Goal: Task Accomplishment & Management: Manage account settings

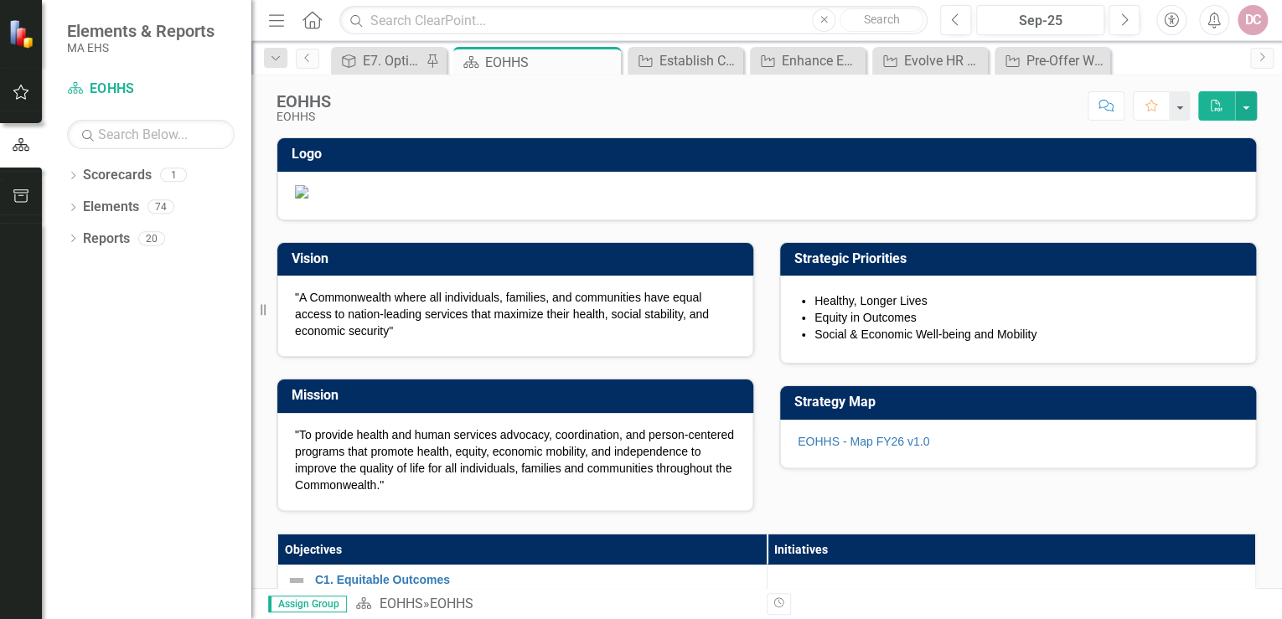
scroll to position [335, 0]
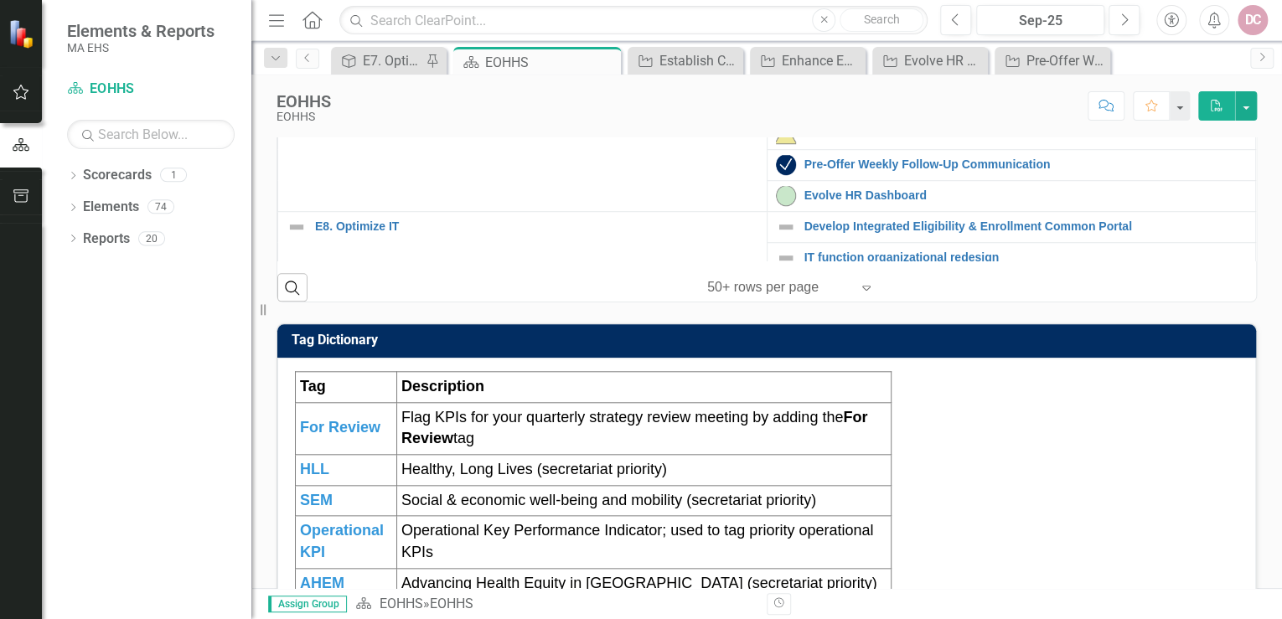
click at [885, 72] on link "Implementation of Succession and Talent Planning" at bounding box center [1025, 65] width 443 height 13
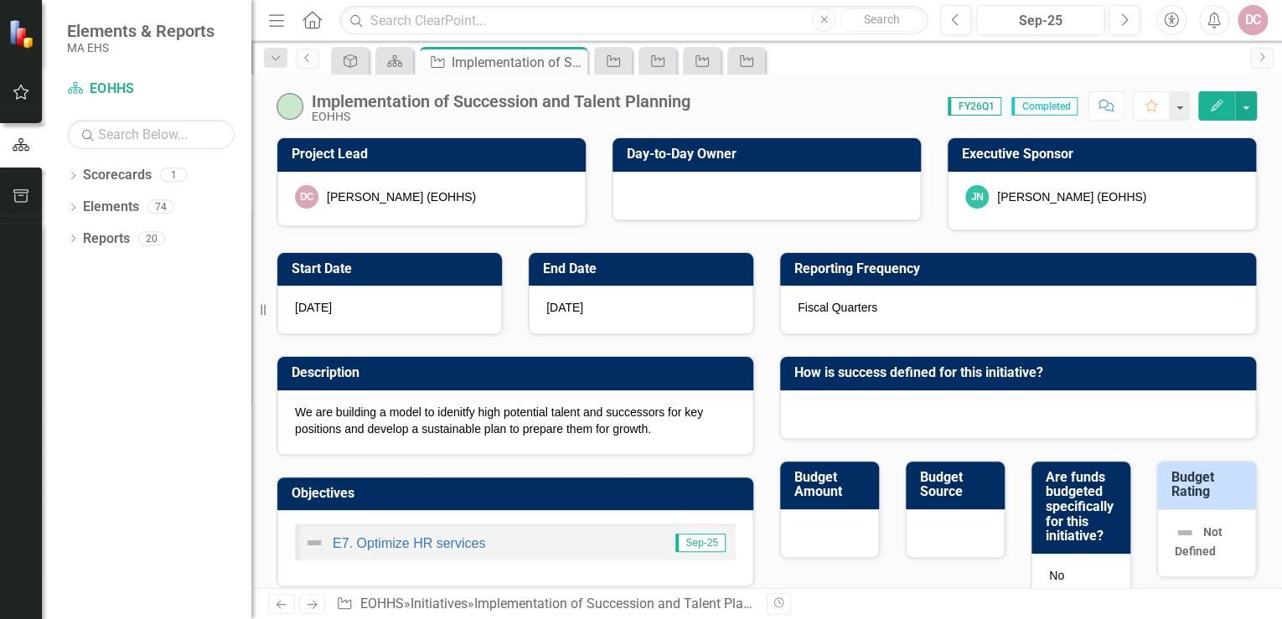
click at [1217, 98] on button "Edit" at bounding box center [1216, 105] width 37 height 29
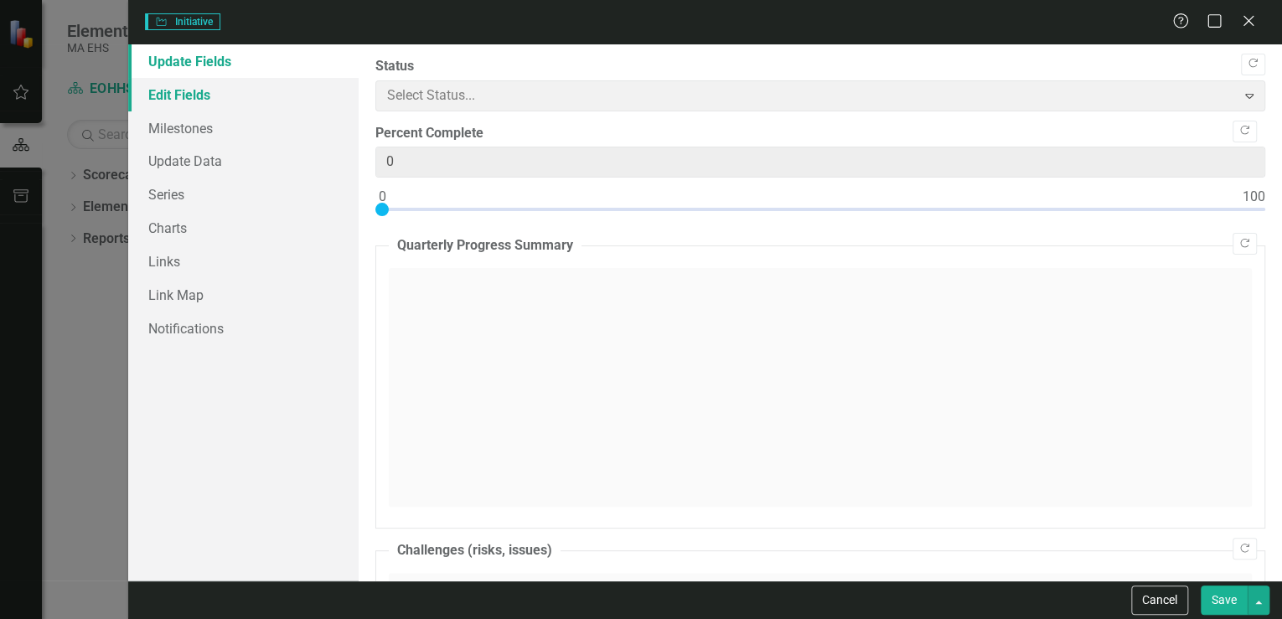
click at [204, 92] on link "Edit Fields" at bounding box center [243, 95] width 230 height 34
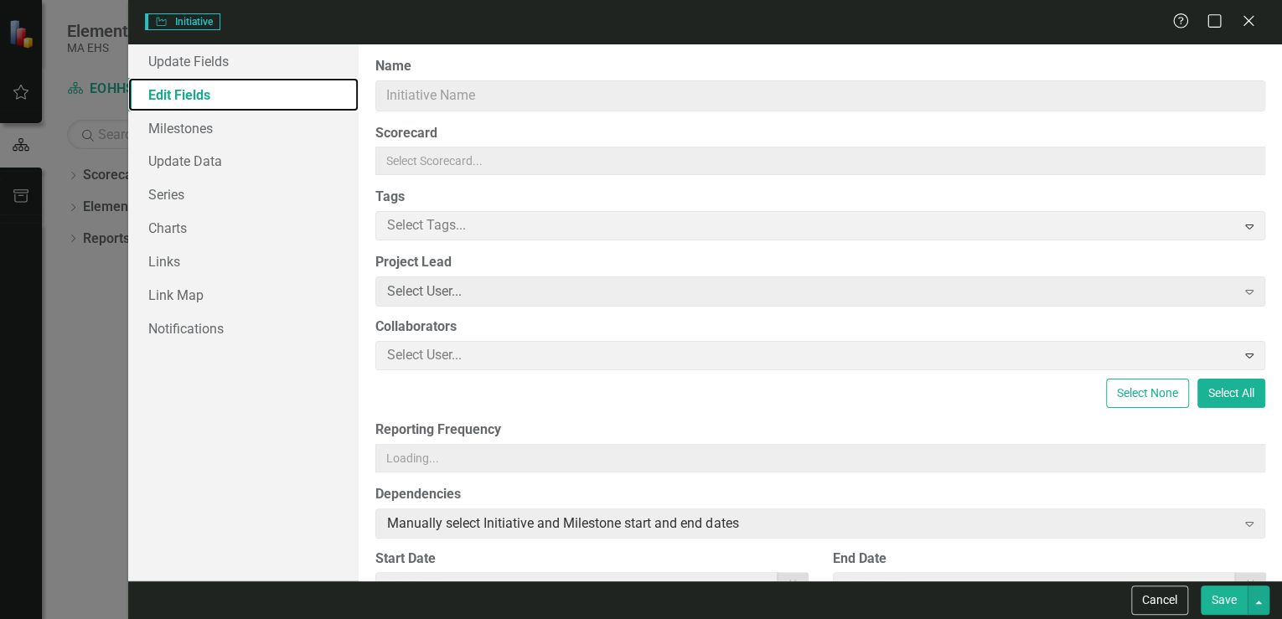
type input "Implementation of Succession and Talent Planning"
type input "171611"
type input "10"
type input "2024"
type input "12"
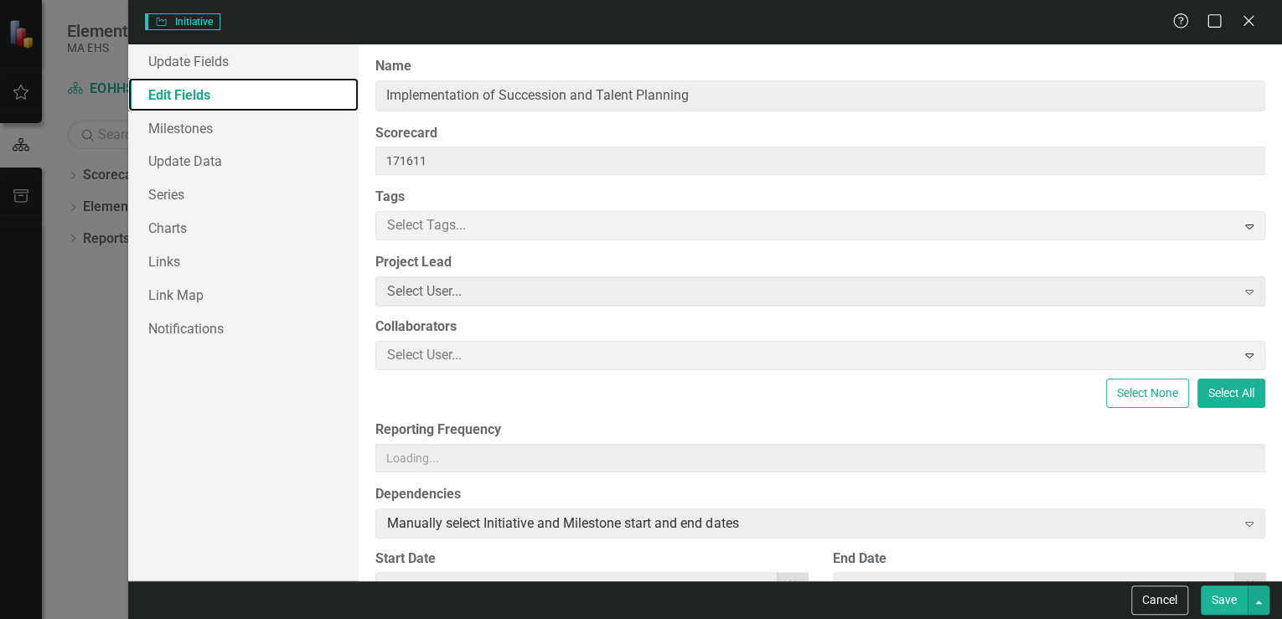
type input "31"
checkbox input "true"
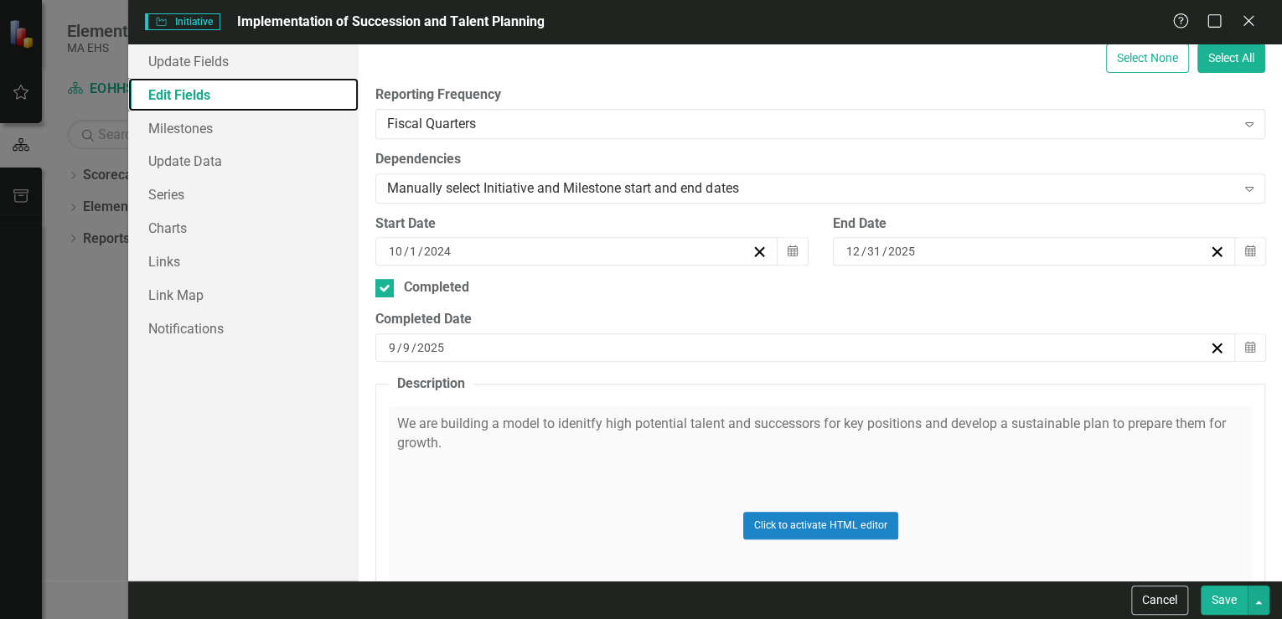
scroll to position [402, 0]
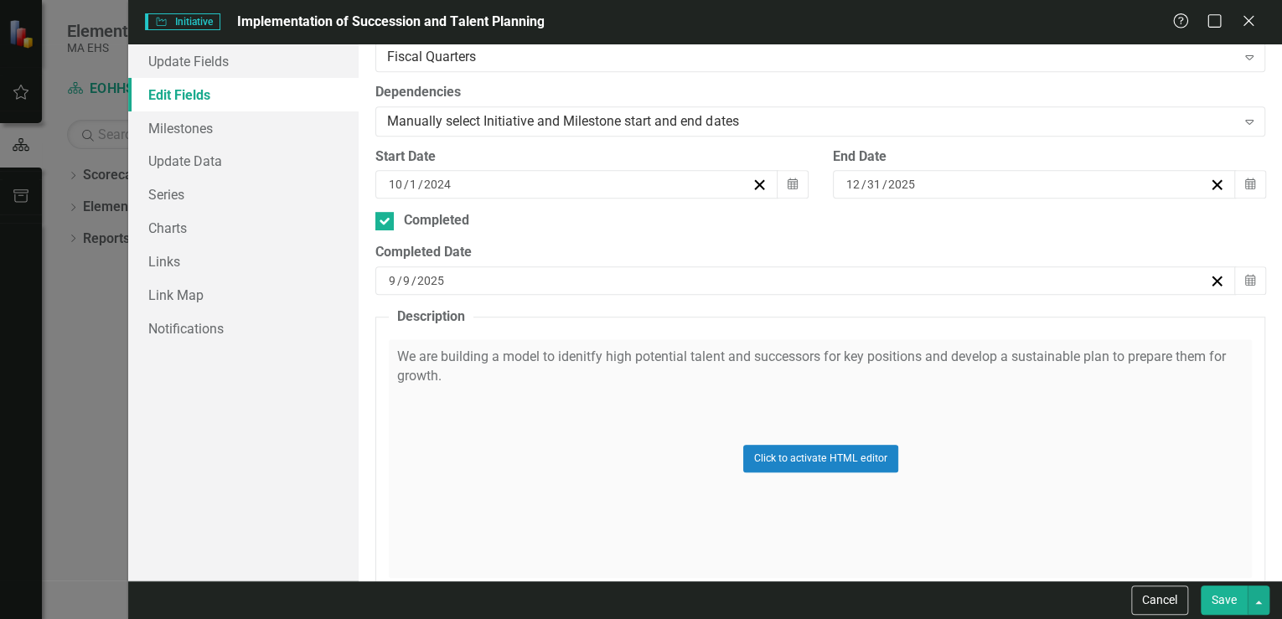
click at [589, 356] on div "Click to activate HTML editor" at bounding box center [820, 458] width 863 height 239
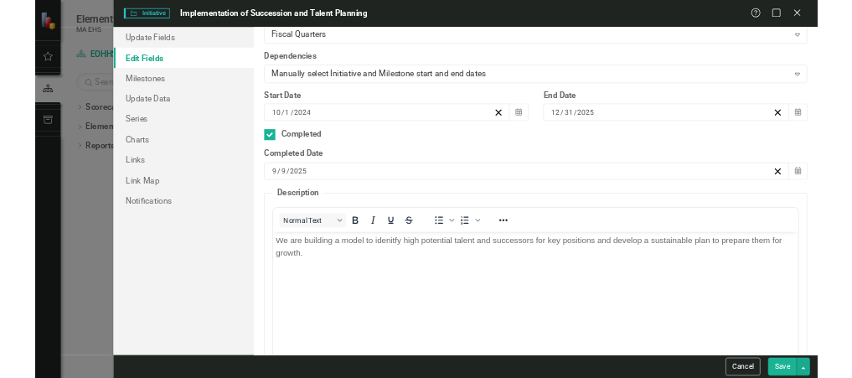
scroll to position [0, 0]
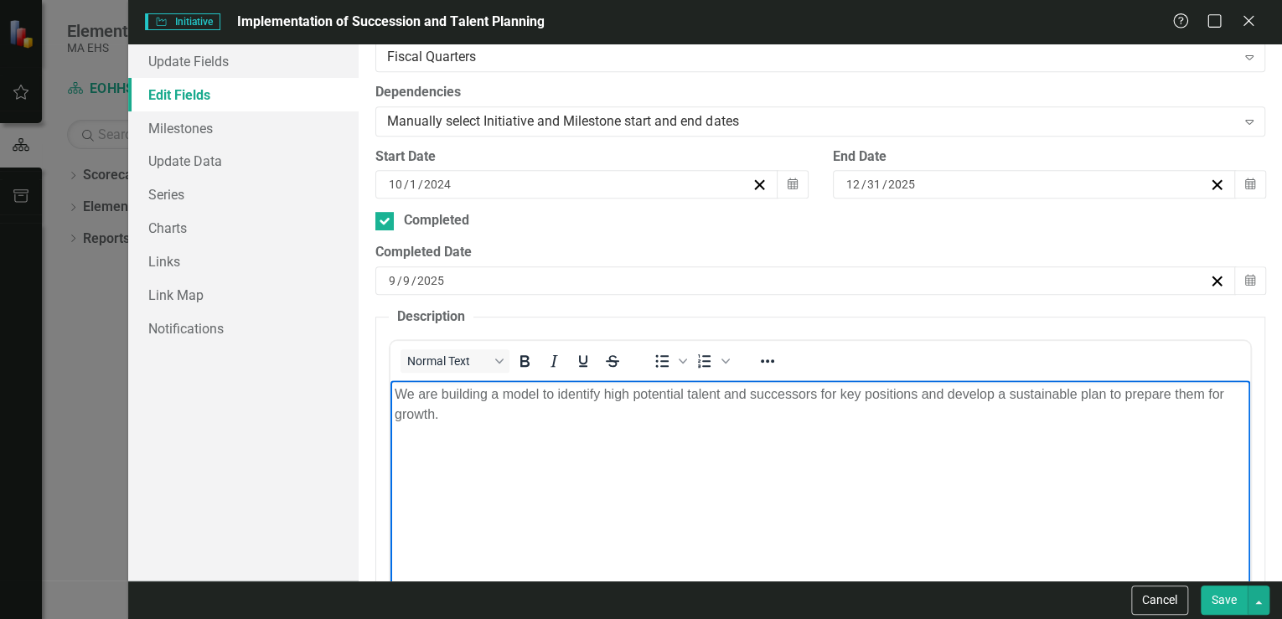
click at [1232, 607] on button "Save" at bounding box center [1224, 600] width 47 height 29
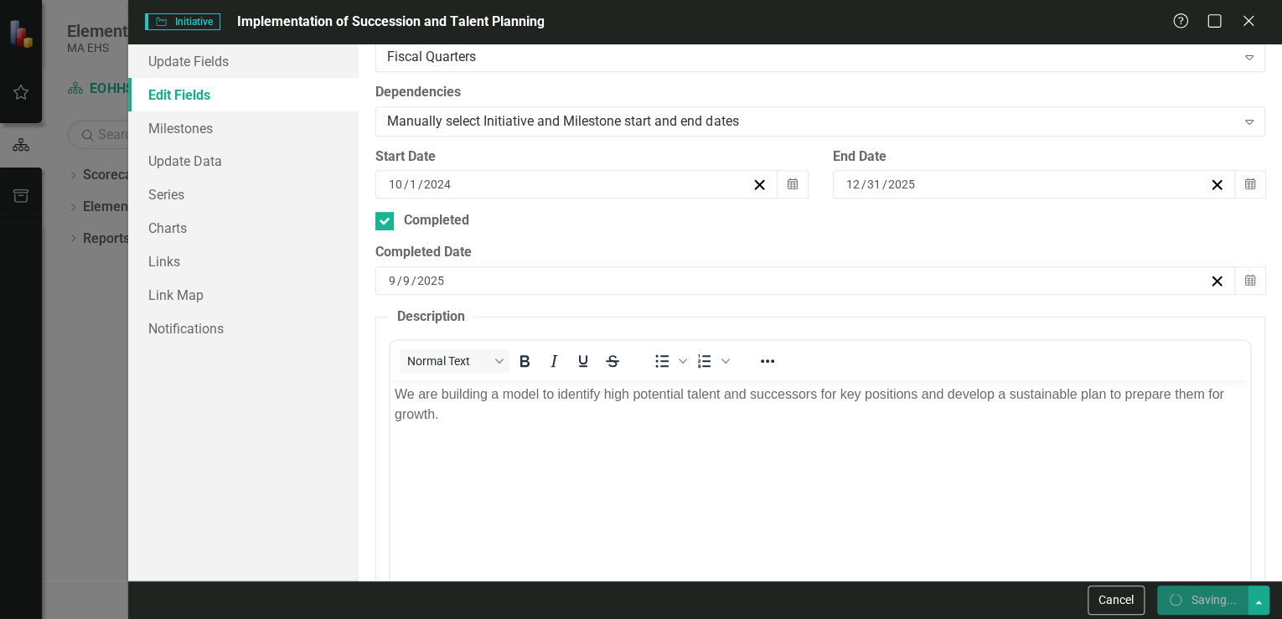
checkbox input "false"
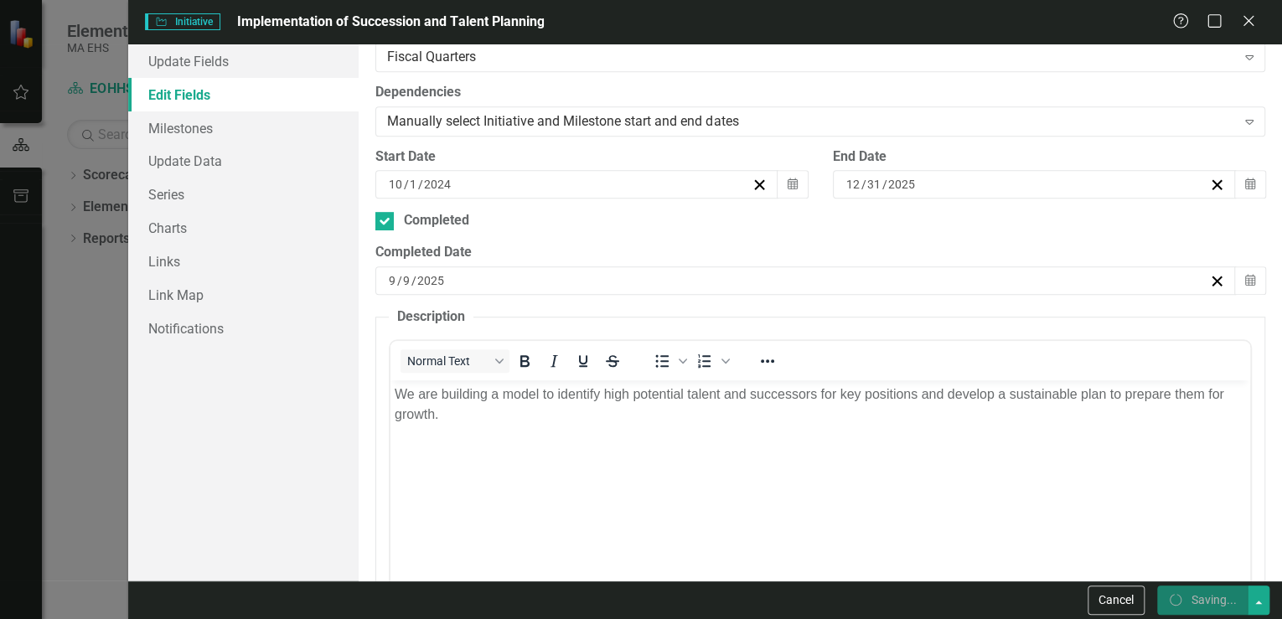
checkbox input "false"
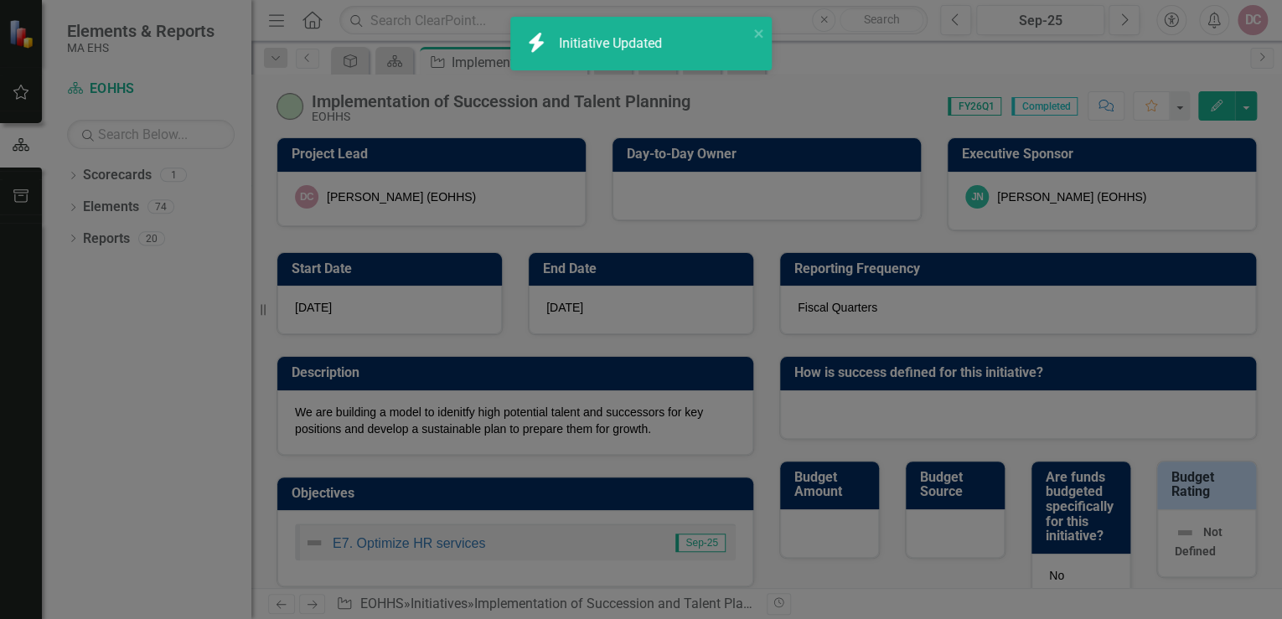
checkbox input "true"
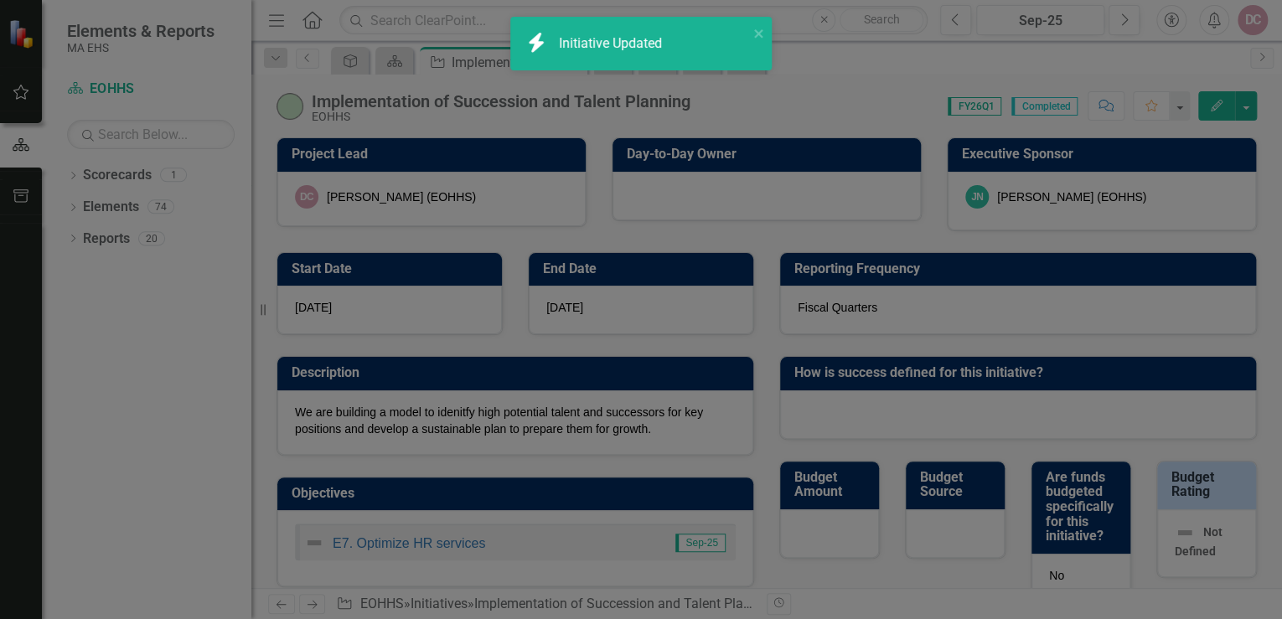
checkbox input "true"
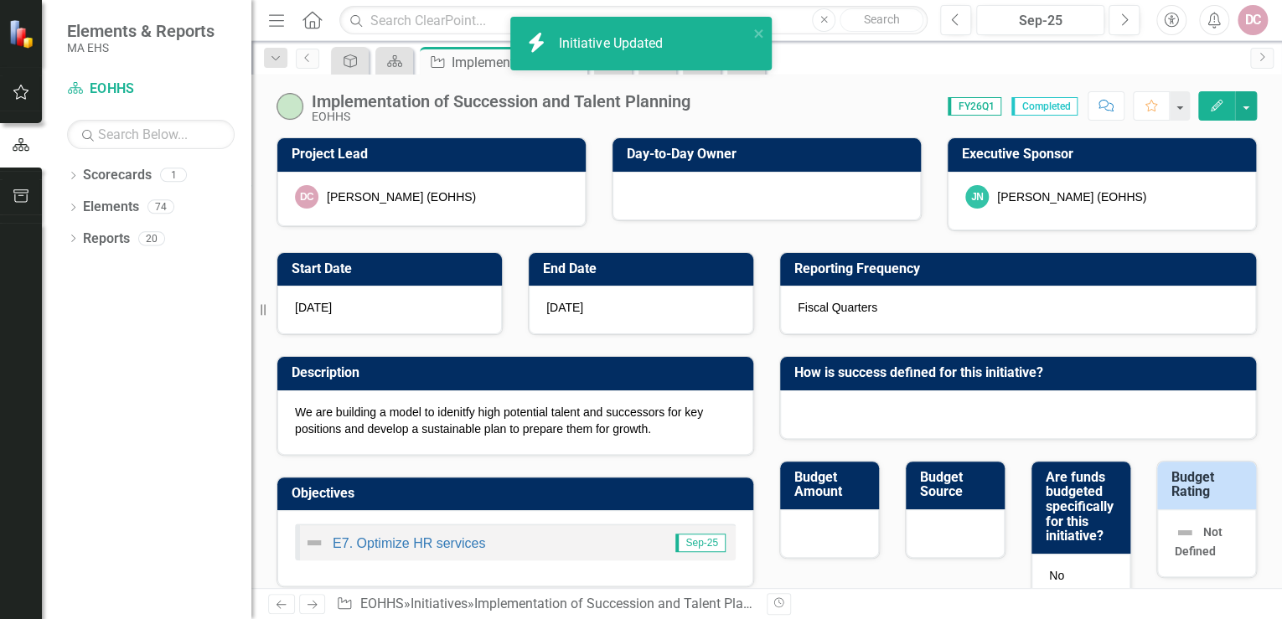
checkbox input "false"
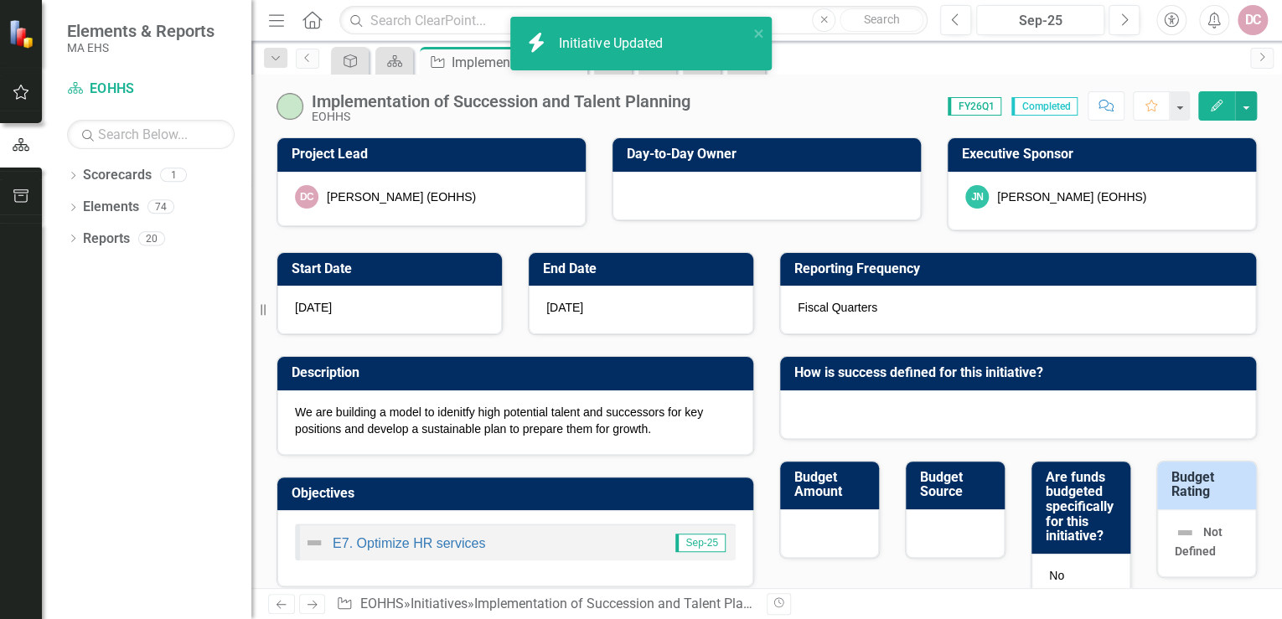
checkbox input "false"
checkbox input "true"
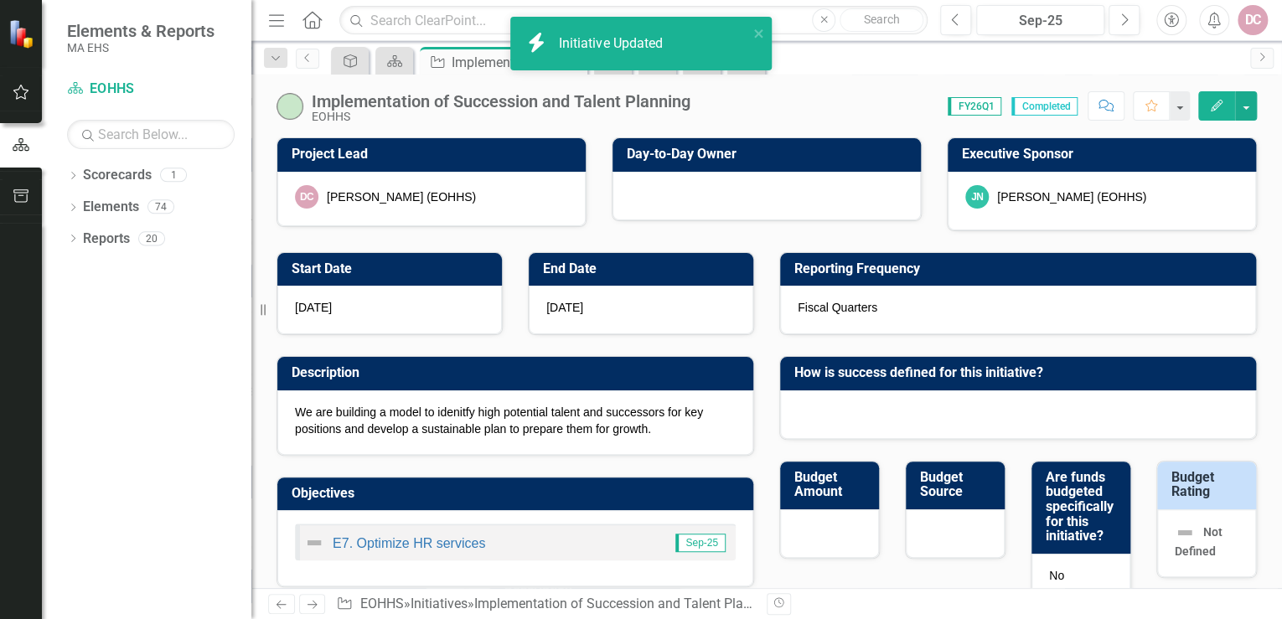
checkbox input "true"
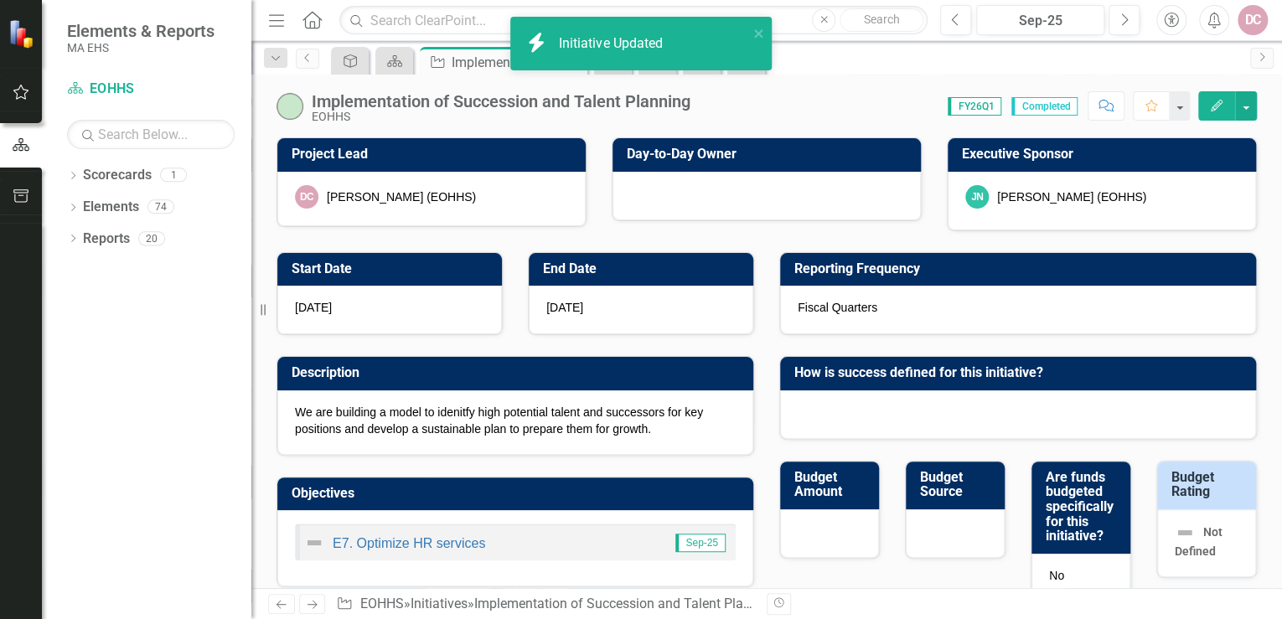
checkbox input "true"
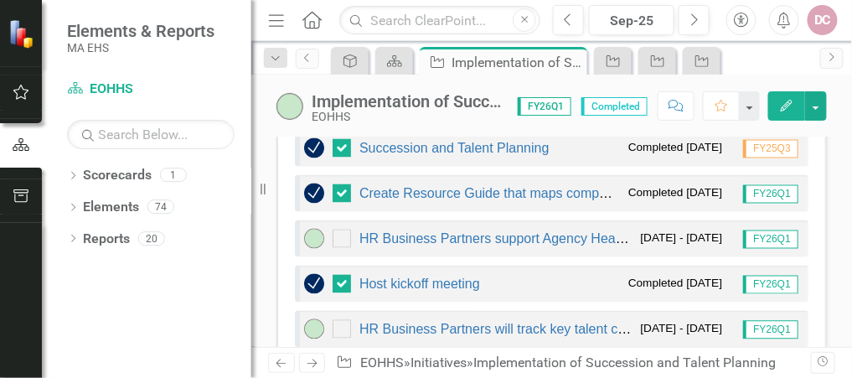
scroll to position [670, 0]
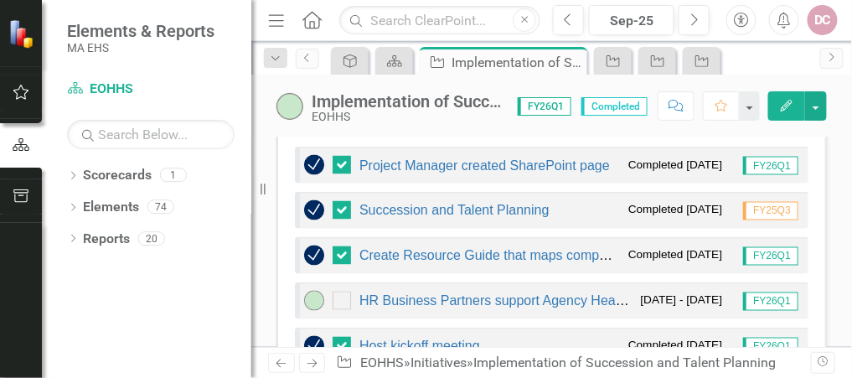
click at [788, 101] on icon "Edit" at bounding box center [786, 106] width 15 height 12
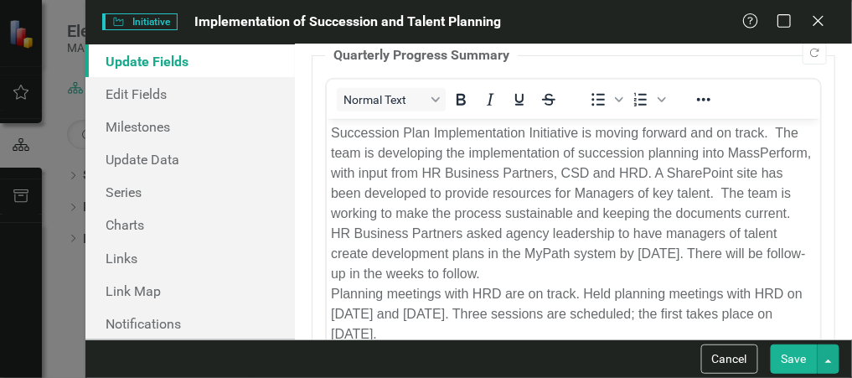
scroll to position [201, 0]
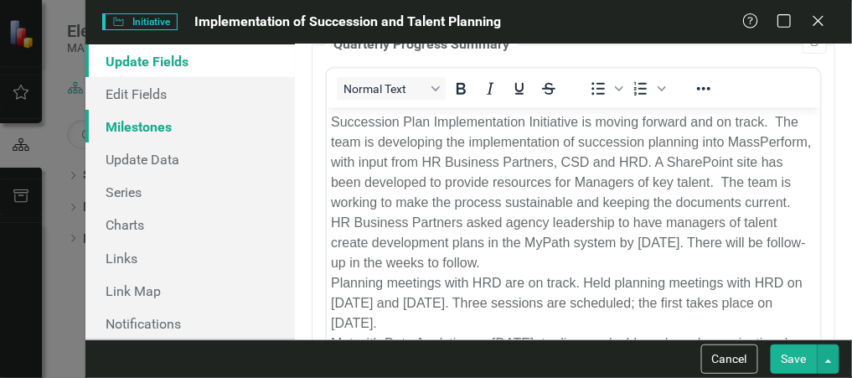
click at [176, 130] on link "Milestones" at bounding box center [189, 126] width 209 height 33
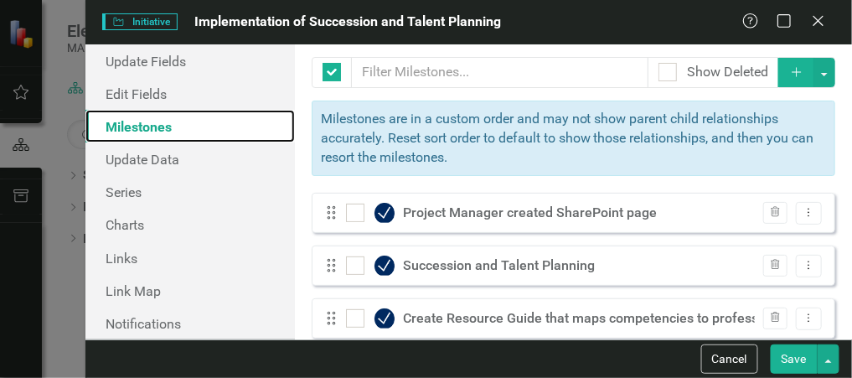
checkbox input "false"
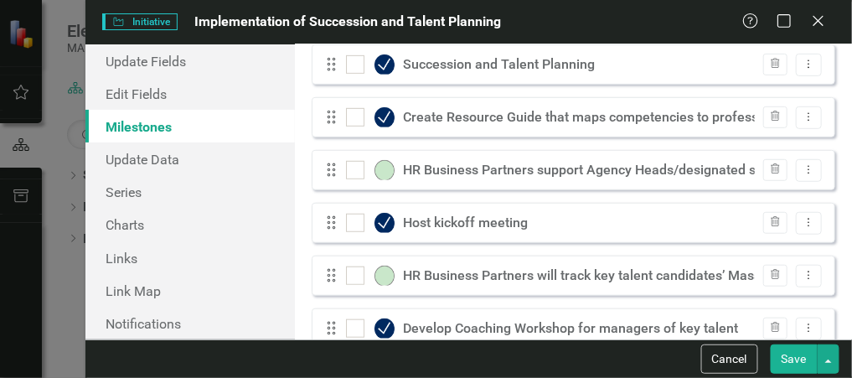
scroll to position [268, 0]
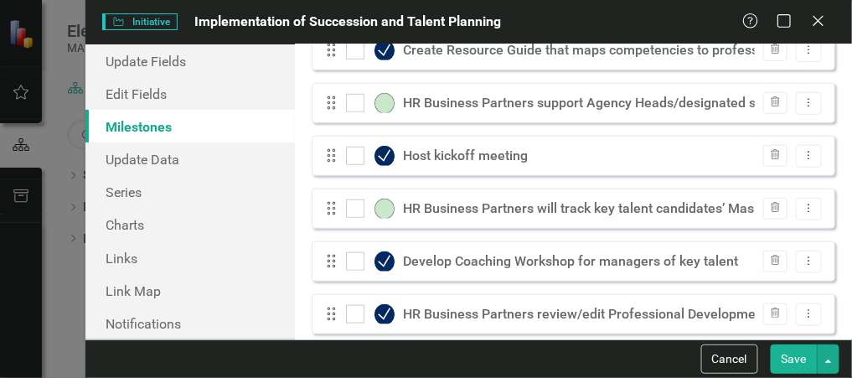
click at [637, 209] on div "HR Business Partners will track key talent candidates’ MassPerform development" at bounding box center [652, 208] width 499 height 19
click at [636, 204] on div "HR Business Partners will track key talent candidates’ MassPerform development" at bounding box center [652, 208] width 499 height 19
click at [633, 214] on div "HR Business Partners will track key talent candidates’ MassPerform development" at bounding box center [652, 208] width 499 height 19
click at [809, 207] on icon at bounding box center [810, 208] width 2 height 8
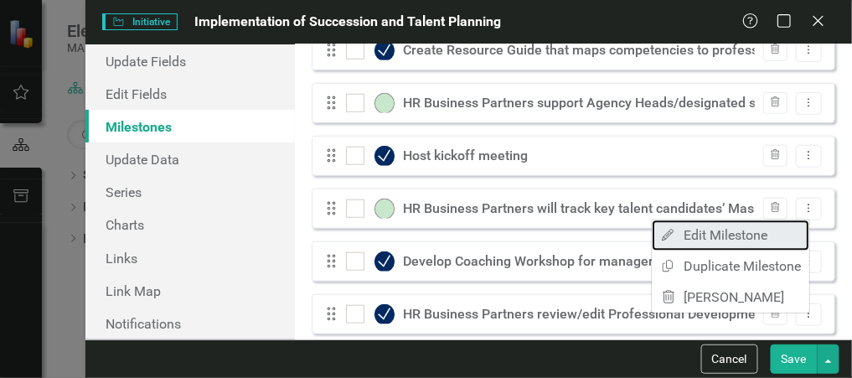
click at [778, 229] on link "Edit Edit Milestone" at bounding box center [731, 235] width 158 height 31
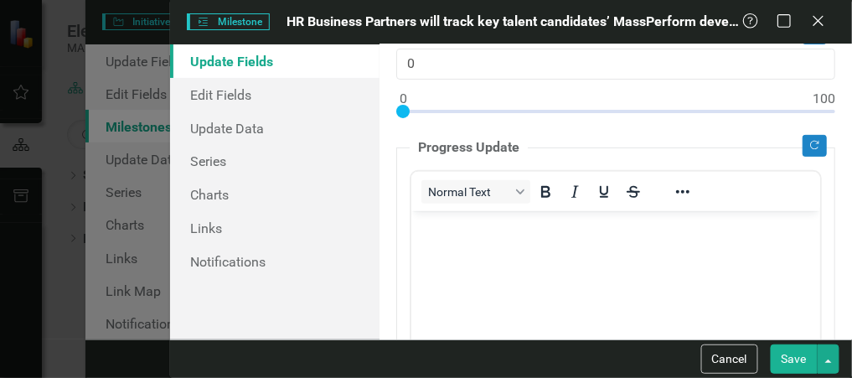
scroll to position [67, 0]
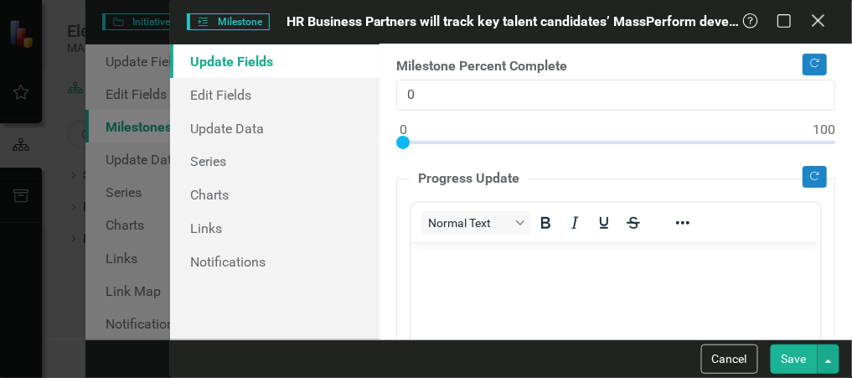
click at [819, 23] on icon "Close" at bounding box center [818, 21] width 21 height 16
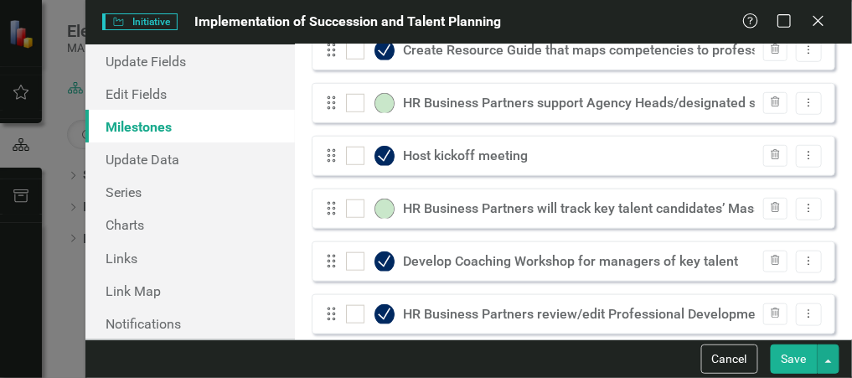
scroll to position [134, 0]
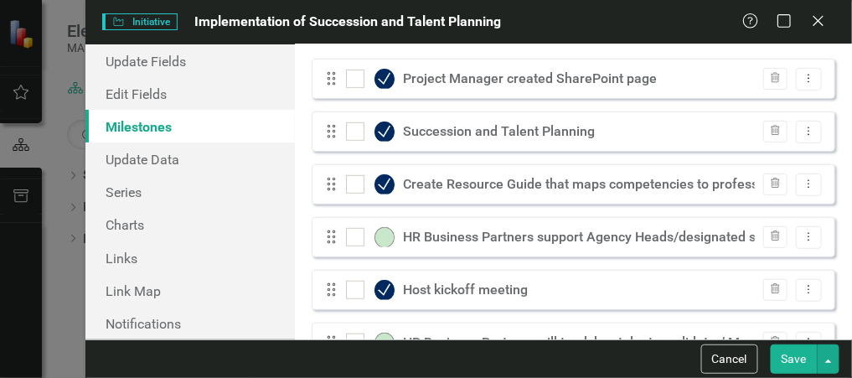
click at [472, 235] on div "HR Business Partners support Agency Heads/designated stakeholders to develop Ma…" at bounding box center [789, 237] width 773 height 19
click at [809, 232] on icon at bounding box center [810, 236] width 2 height 8
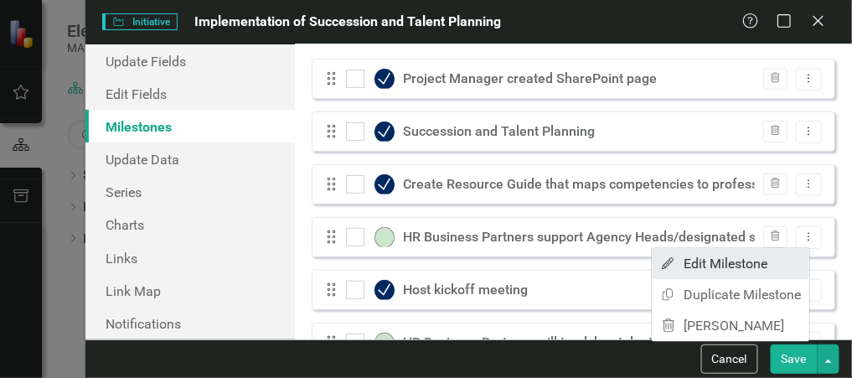
click at [737, 258] on link "Edit Edit Milestone" at bounding box center [731, 263] width 158 height 31
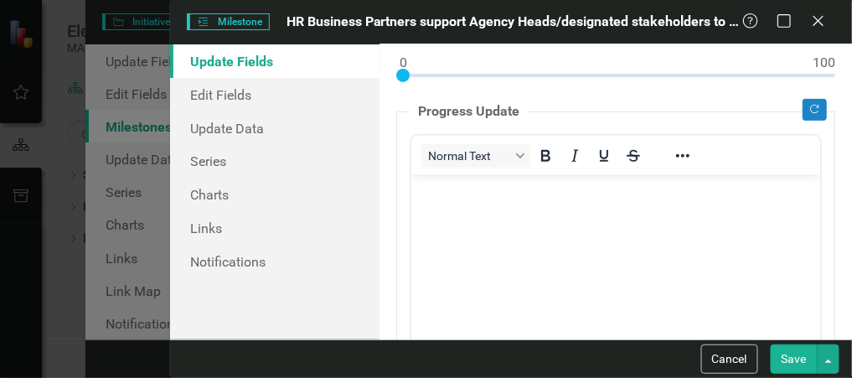
drag, startPoint x: 799, startPoint y: 360, endPoint x: 34, endPoint y: 103, distance: 807.1
click at [799, 360] on button "Save" at bounding box center [794, 358] width 47 height 29
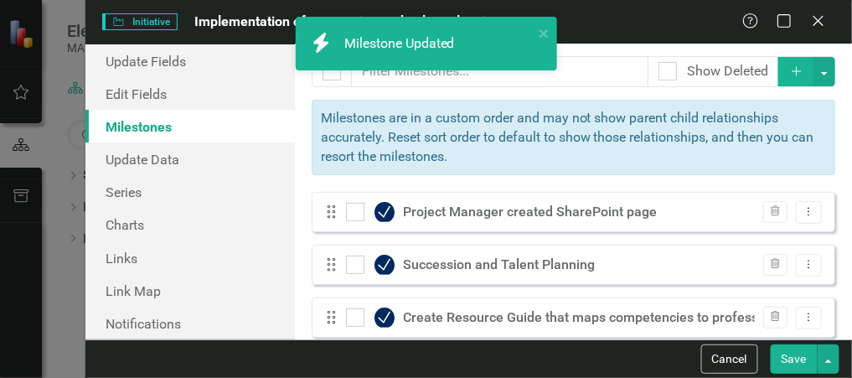
scroll to position [0, 0]
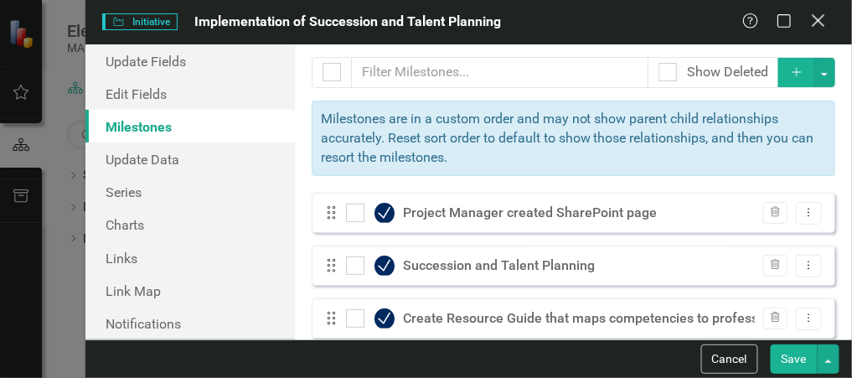
click at [816, 22] on icon "Close" at bounding box center [818, 21] width 21 height 16
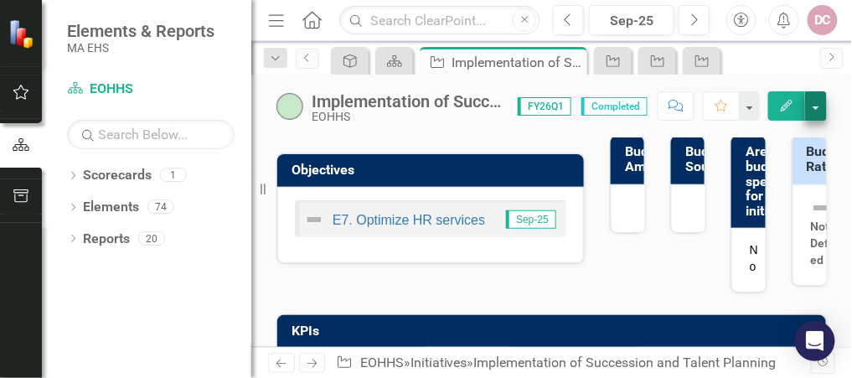
scroll to position [335, 0]
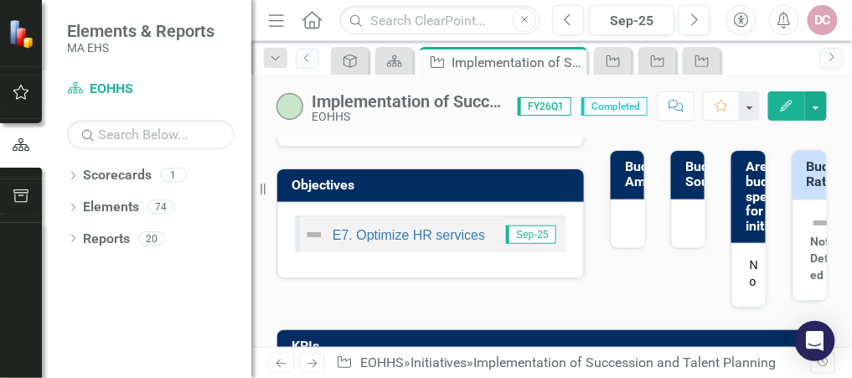
click at [790, 107] on icon "Edit" at bounding box center [786, 106] width 15 height 12
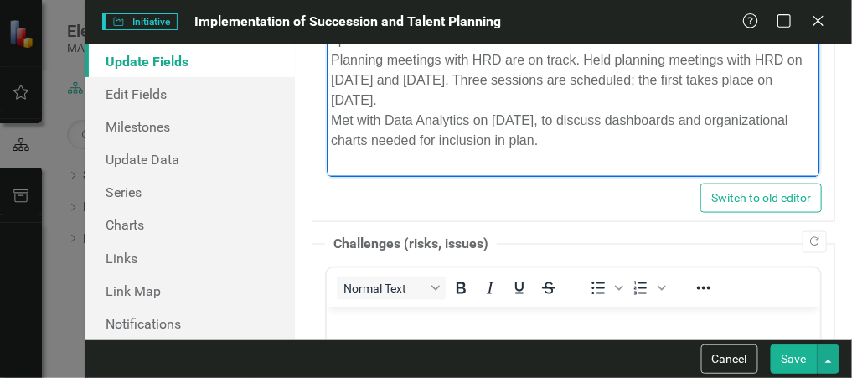
scroll to position [471, 0]
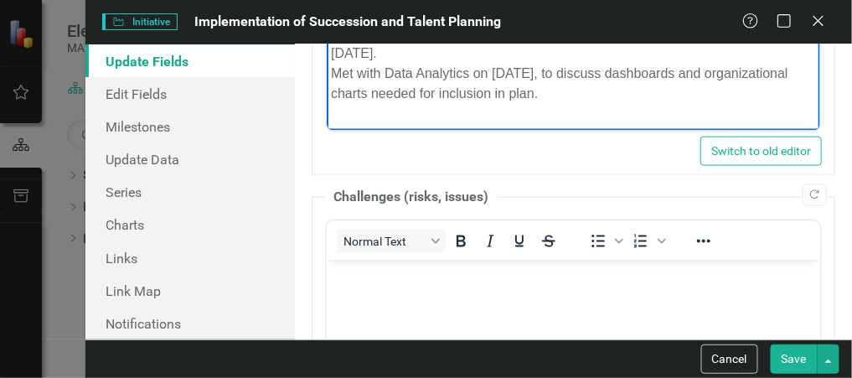
drag, startPoint x: 329, startPoint y: -158, endPoint x: 1057, endPoint y: -7, distance: 742.8
copy p "Succession Plan Implementation Initiative is moving forward and on track. The t…"
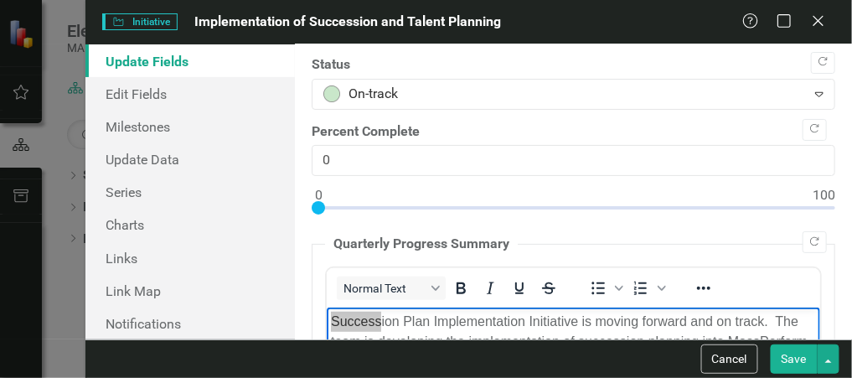
scroll to position [0, 0]
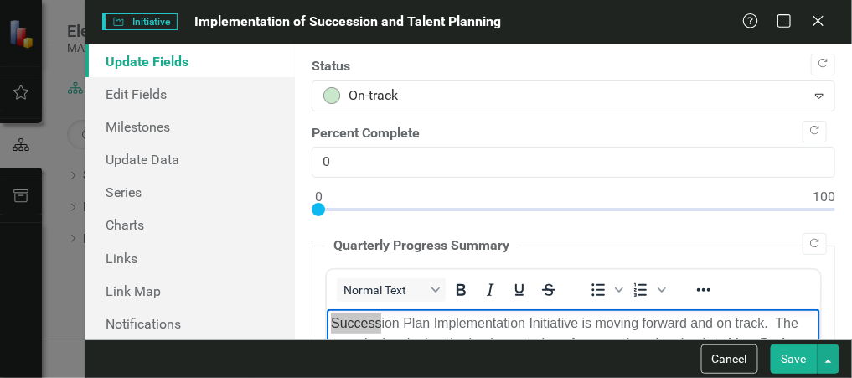
click at [807, 19] on div "Help Maximize Close" at bounding box center [788, 22] width 93 height 19
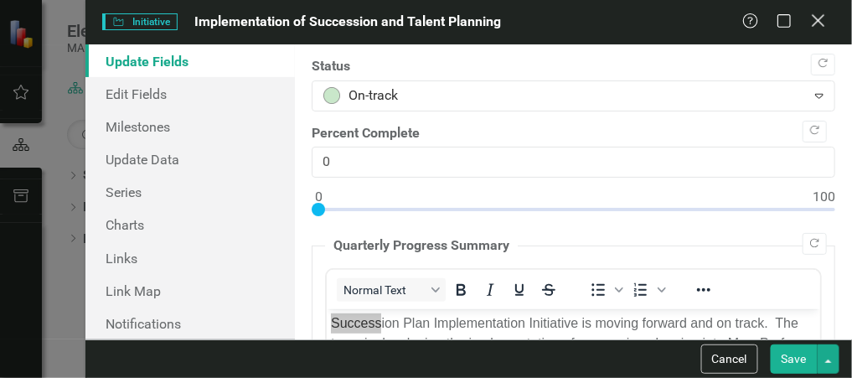
click at [816, 22] on icon at bounding box center [818, 20] width 13 height 13
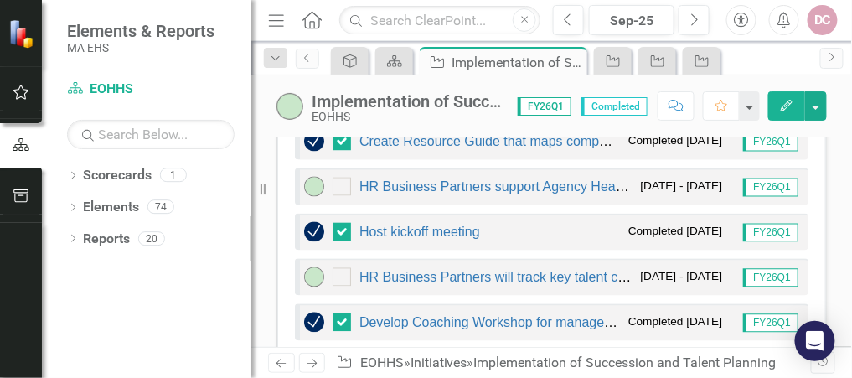
scroll to position [804, 0]
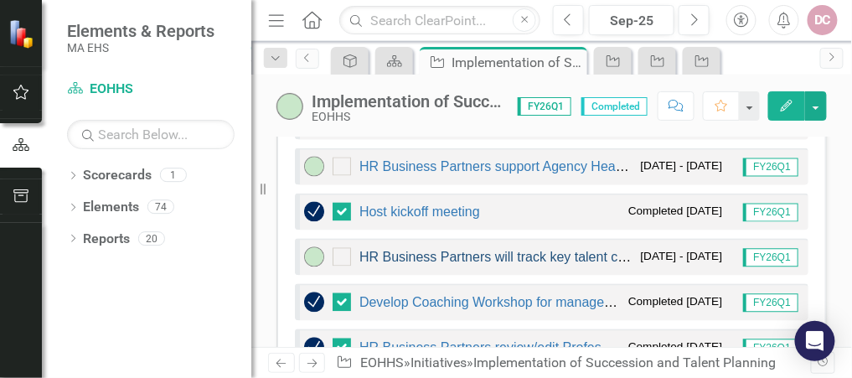
click at [547, 262] on link "HR Business Partners will track key talent candidates’ MassPerform development" at bounding box center [600, 258] width 483 height 14
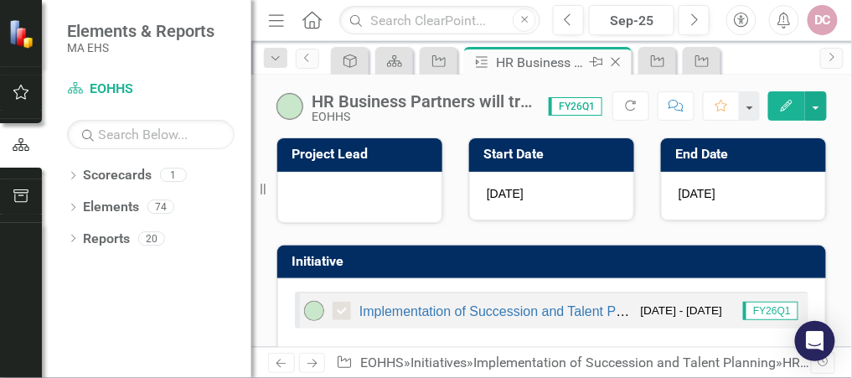
click at [623, 55] on icon "Close" at bounding box center [615, 61] width 17 height 13
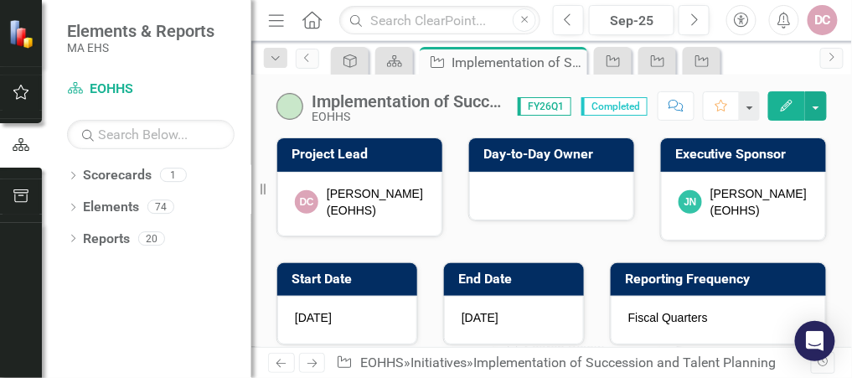
click at [788, 104] on icon "Edit" at bounding box center [786, 106] width 15 height 12
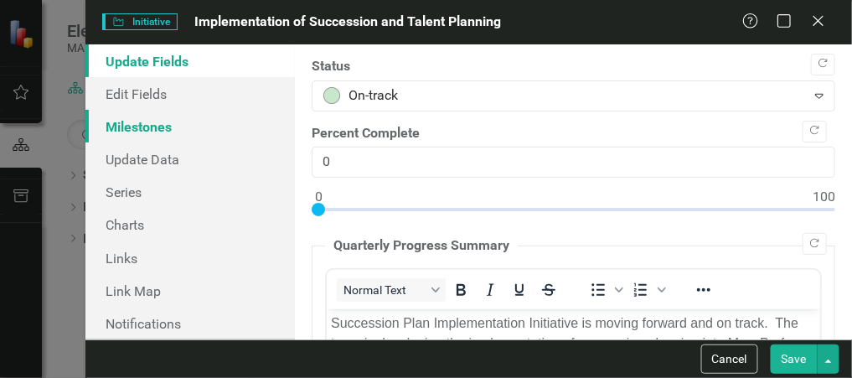
click at [173, 129] on link "Milestones" at bounding box center [189, 126] width 209 height 33
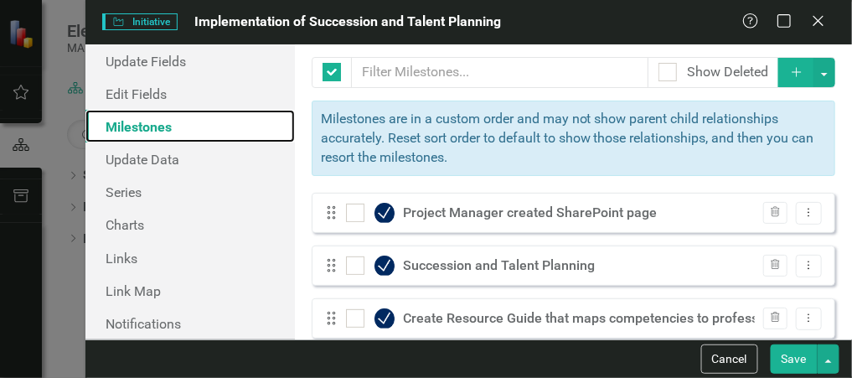
checkbox input "false"
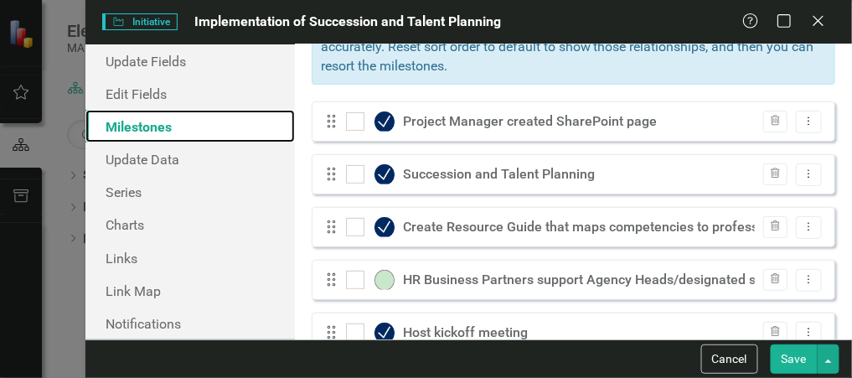
scroll to position [134, 0]
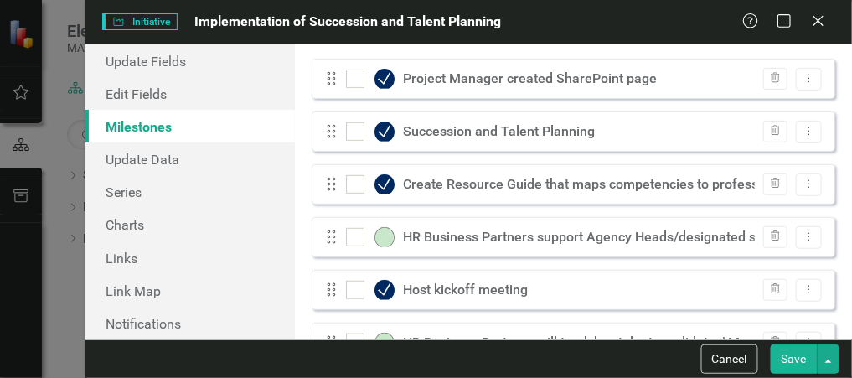
click at [518, 241] on div "HR Business Partners support Agency Heads/designated stakeholders to develop Ma…" at bounding box center [789, 237] width 773 height 19
click at [809, 232] on icon at bounding box center [810, 236] width 2 height 8
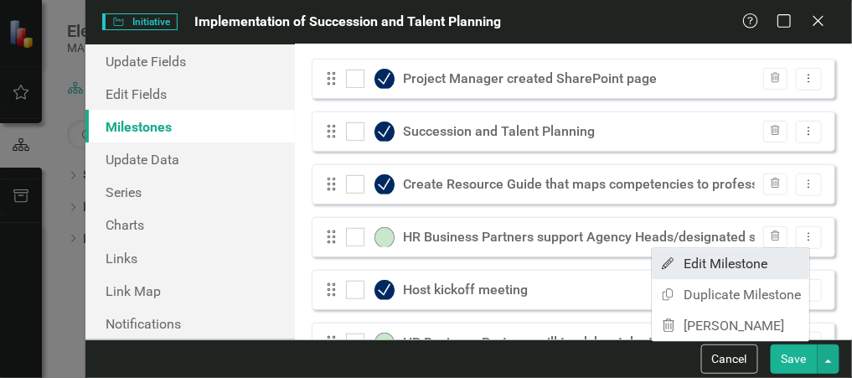
click at [747, 259] on link "Edit Edit Milestone" at bounding box center [731, 263] width 158 height 31
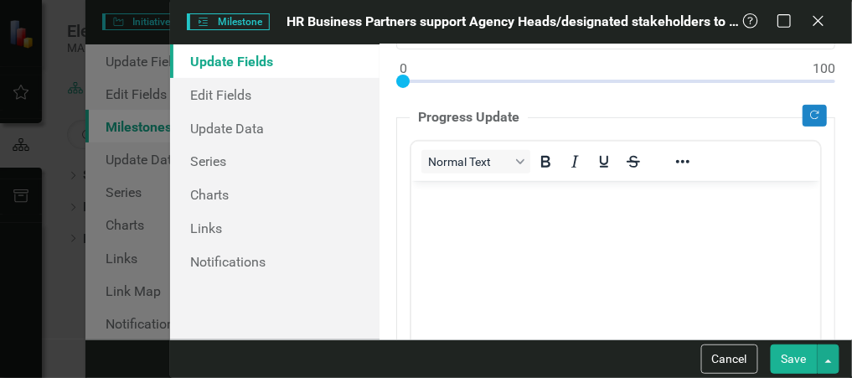
scroll to position [201, 0]
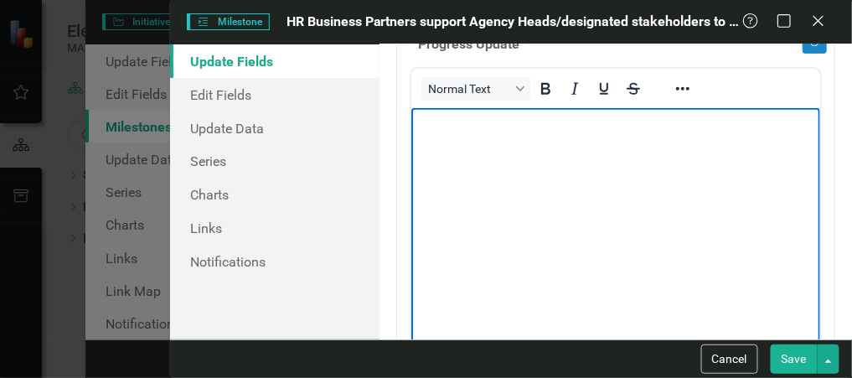
click at [432, 137] on body "Rich Text Area. Press ALT-0 for help." at bounding box center [615, 232] width 409 height 251
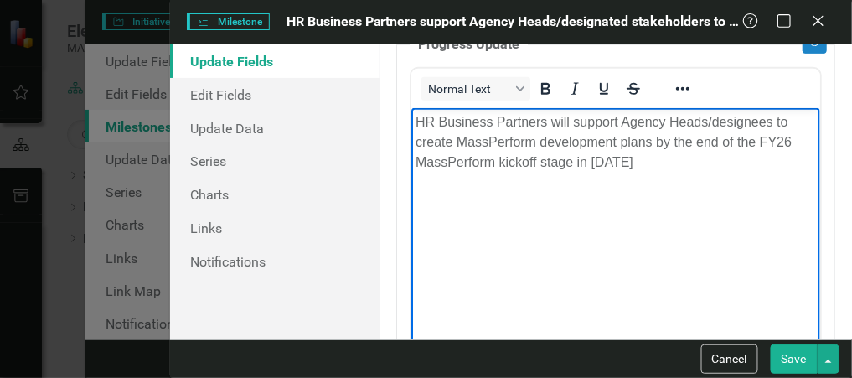
click at [804, 362] on button "Save" at bounding box center [794, 358] width 47 height 29
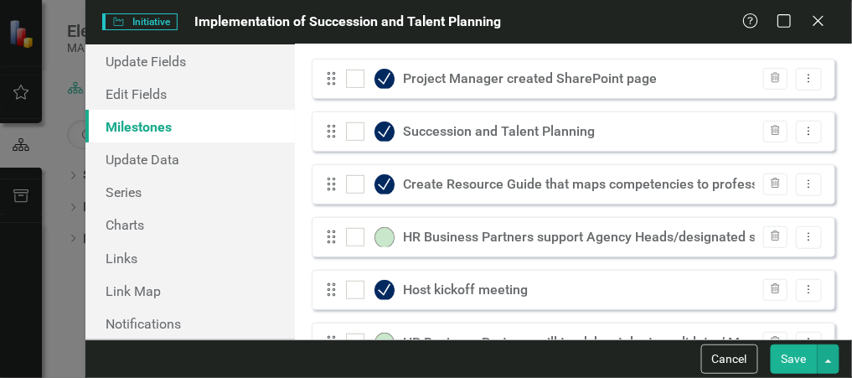
click at [525, 235] on div "HR Business Partners support Agency Heads/designated stakeholders to develop Ma…" at bounding box center [789, 237] width 773 height 19
click at [802, 235] on icon "Dropdown Menu" at bounding box center [809, 236] width 14 height 11
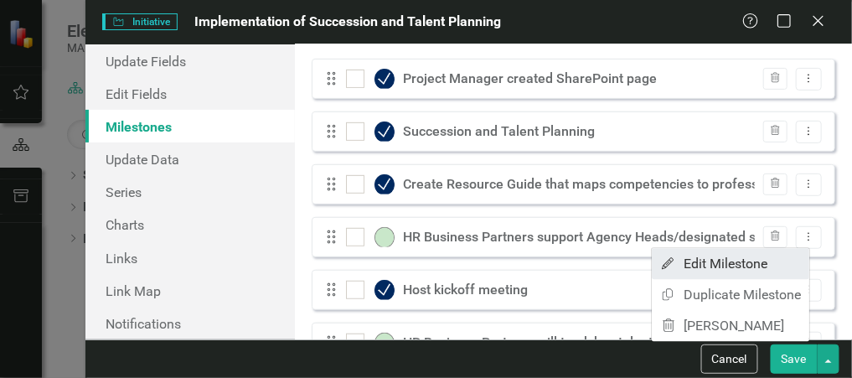
click at [723, 266] on link "Edit Edit Milestone" at bounding box center [731, 263] width 158 height 31
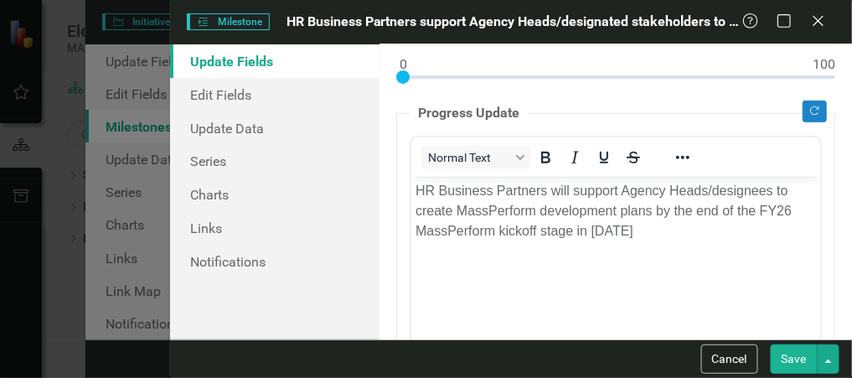
scroll to position [134, 0]
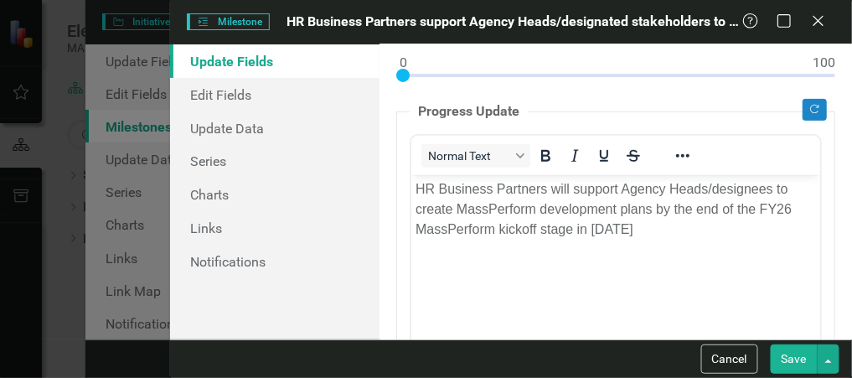
click at [799, 358] on button "Save" at bounding box center [794, 358] width 47 height 29
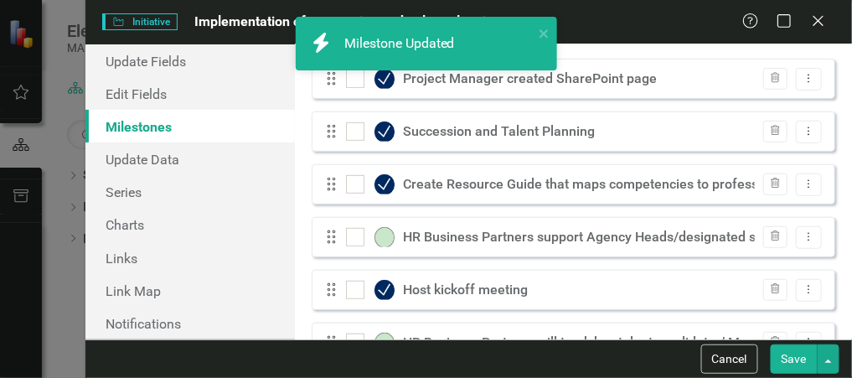
scroll to position [201, 0]
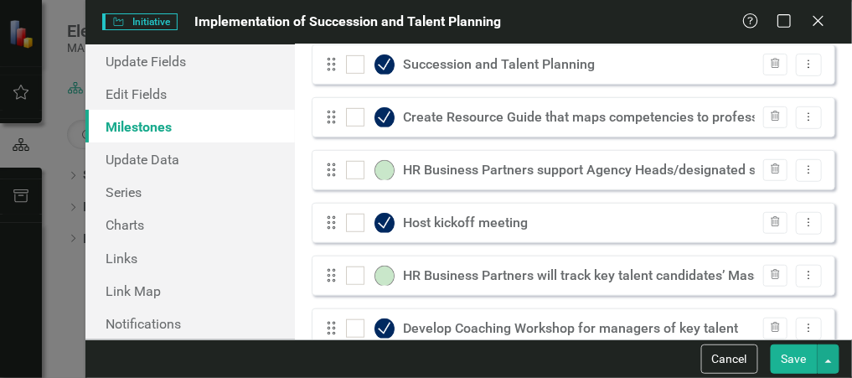
click at [558, 268] on div "HR Business Partners will track key talent candidates’ MassPerform development" at bounding box center [652, 275] width 499 height 19
click at [514, 271] on div "HR Business Partners will track key talent candidates’ MassPerform development" at bounding box center [652, 275] width 499 height 19
click at [802, 273] on icon "Dropdown Menu" at bounding box center [809, 275] width 14 height 11
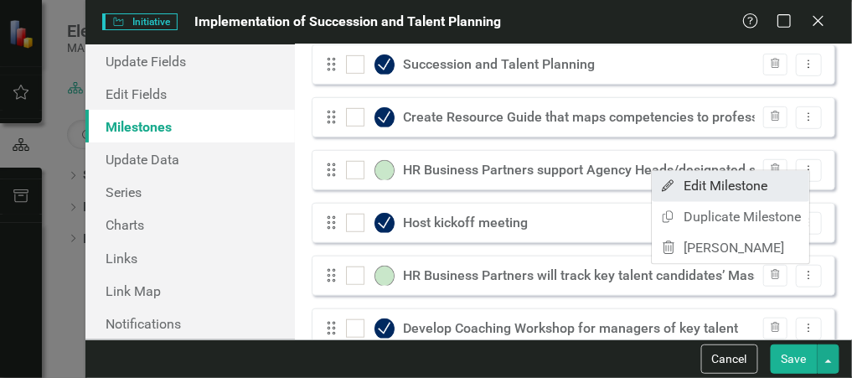
click at [787, 189] on link "Edit Edit Milestone" at bounding box center [731, 186] width 158 height 31
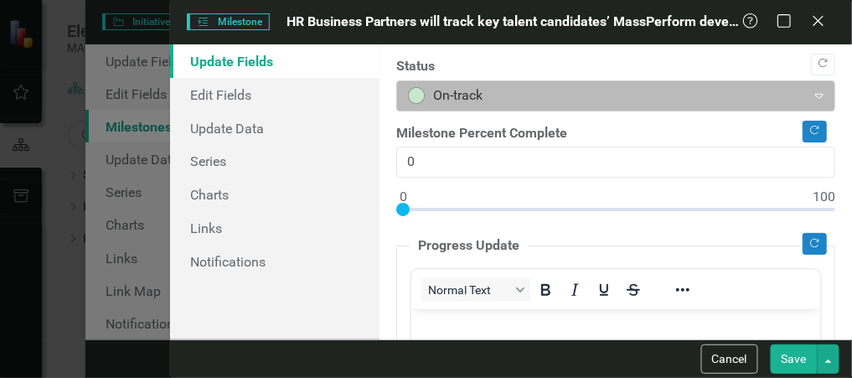
scroll to position [0, 0]
click at [492, 101] on div at bounding box center [601, 96] width 387 height 23
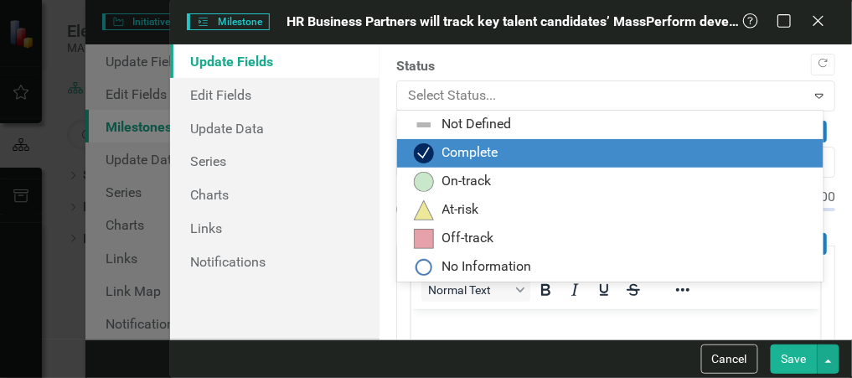
click at [480, 149] on div "Complete" at bounding box center [470, 152] width 56 height 19
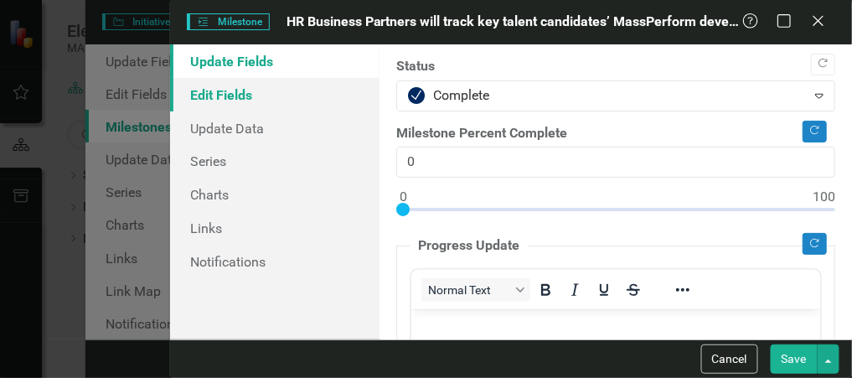
click at [256, 96] on link "Edit Fields" at bounding box center [274, 95] width 209 height 34
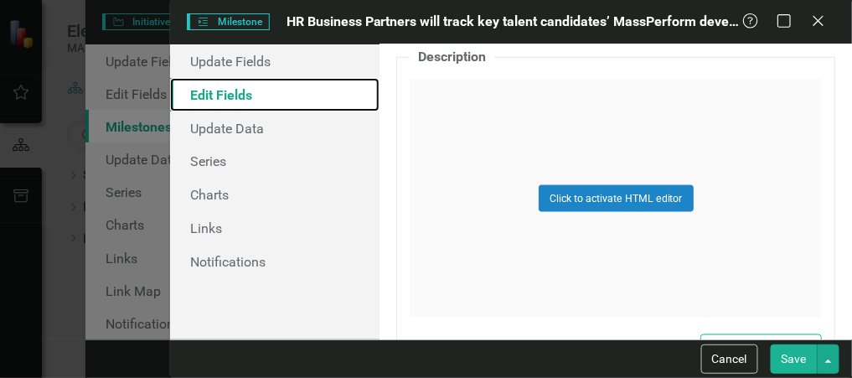
scroll to position [335, 0]
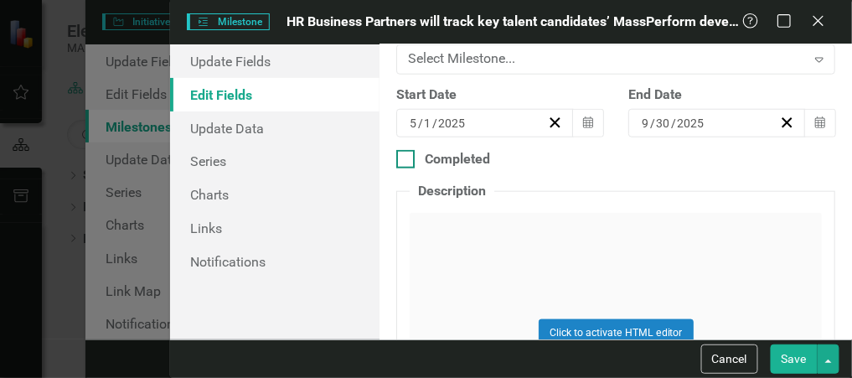
click at [410, 154] on div at bounding box center [405, 159] width 18 height 18
click at [407, 154] on input "Completed" at bounding box center [401, 155] width 11 height 11
checkbox input "true"
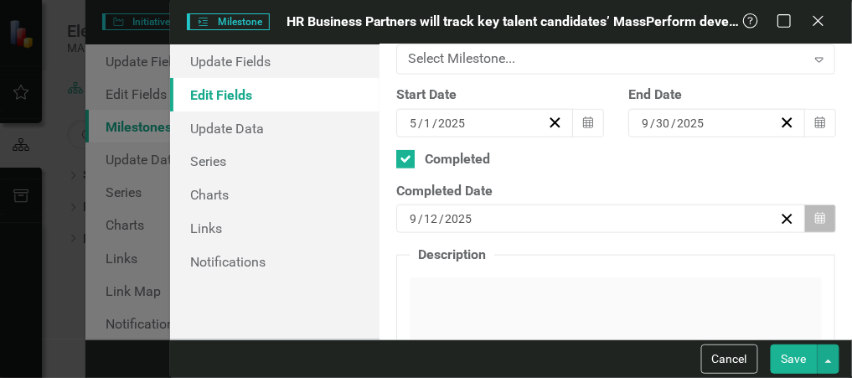
click at [815, 218] on button "Calendar" at bounding box center [820, 218] width 32 height 28
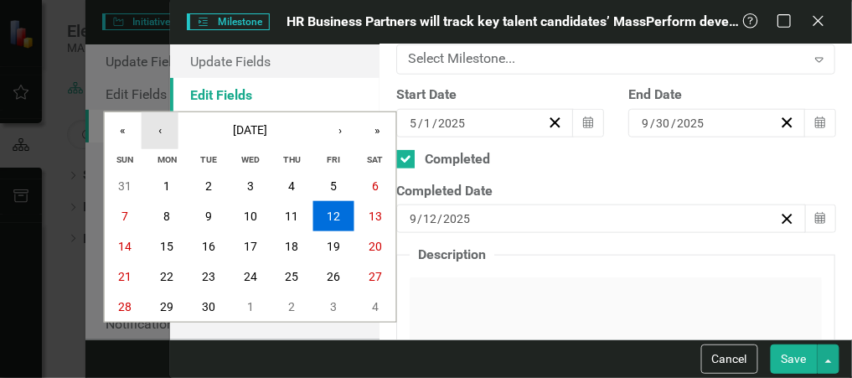
click at [162, 129] on button "‹" at bounding box center [160, 130] width 37 height 37
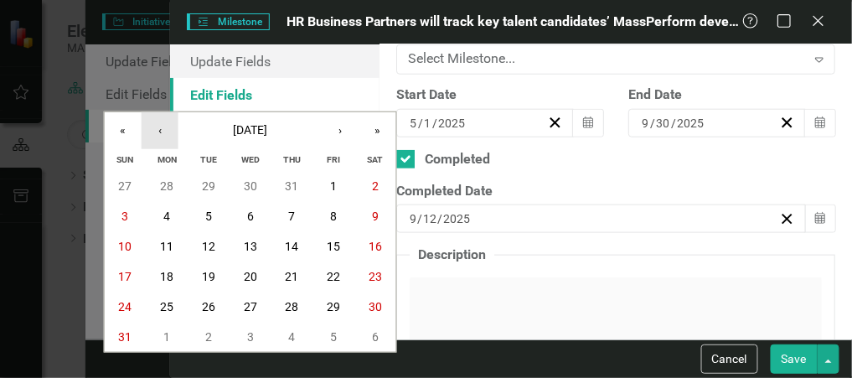
click at [162, 129] on button "‹" at bounding box center [160, 130] width 37 height 37
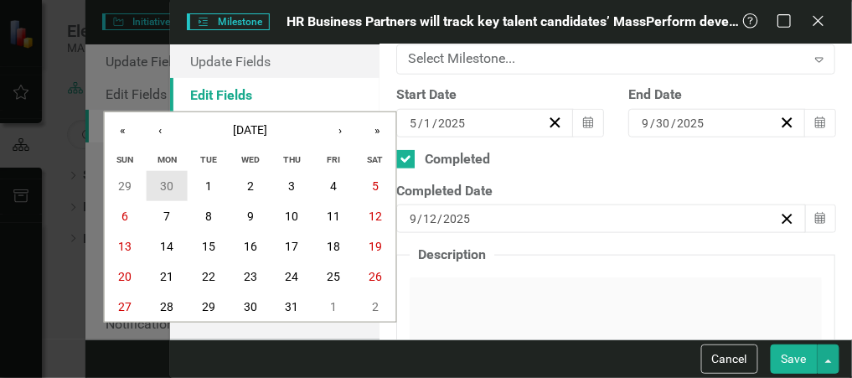
click at [177, 179] on button "30" at bounding box center [167, 186] width 42 height 30
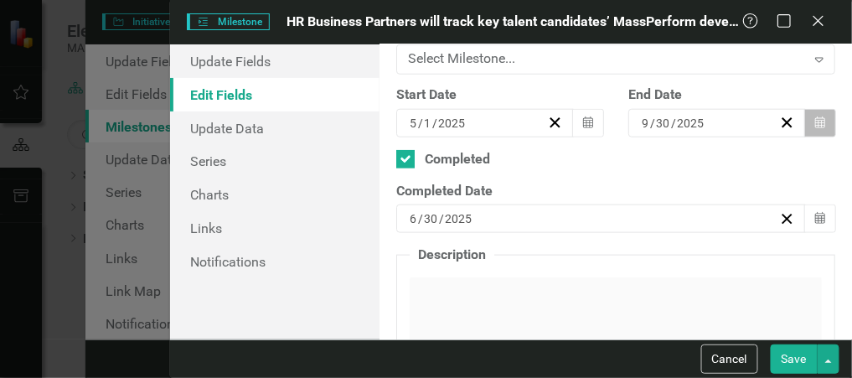
click at [815, 121] on icon "button" at bounding box center [820, 122] width 10 height 12
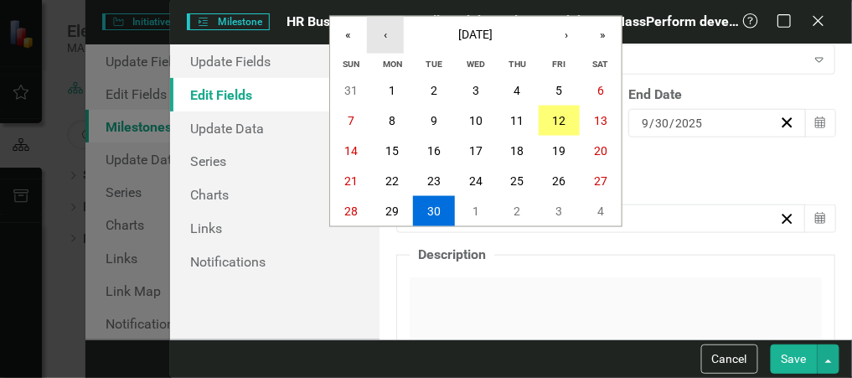
click at [386, 30] on button "‹" at bounding box center [385, 35] width 37 height 37
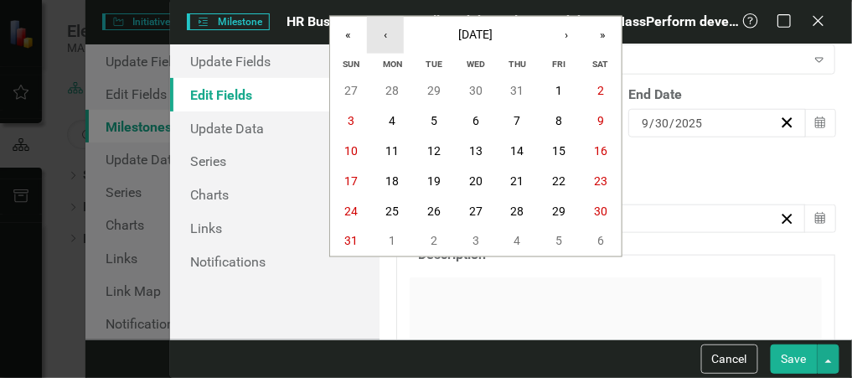
click at [386, 31] on button "‹" at bounding box center [385, 35] width 37 height 37
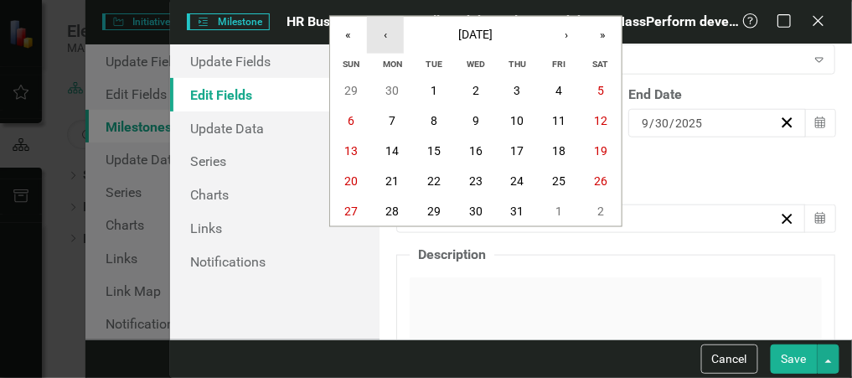
click at [386, 31] on button "‹" at bounding box center [385, 35] width 37 height 37
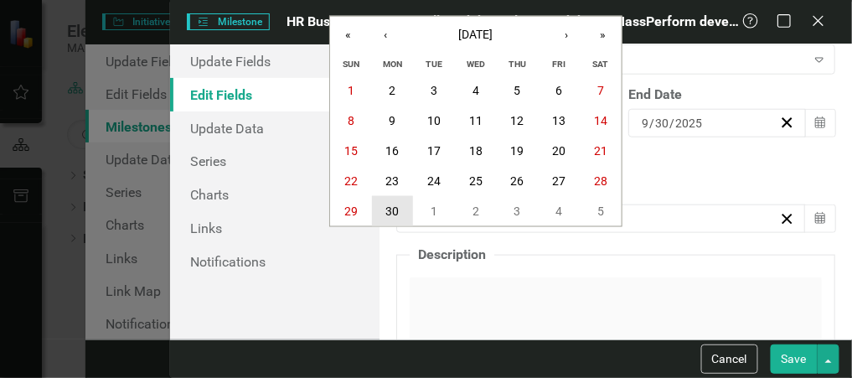
click at [392, 209] on abbr "30" at bounding box center [392, 210] width 13 height 13
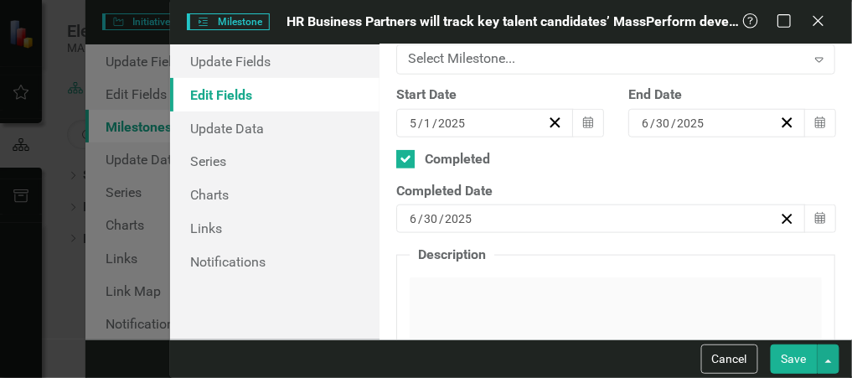
click at [796, 357] on button "Save" at bounding box center [794, 358] width 47 height 29
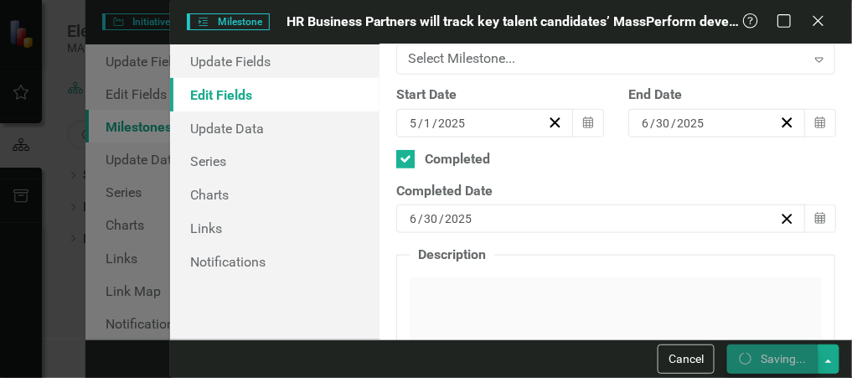
checkbox input "false"
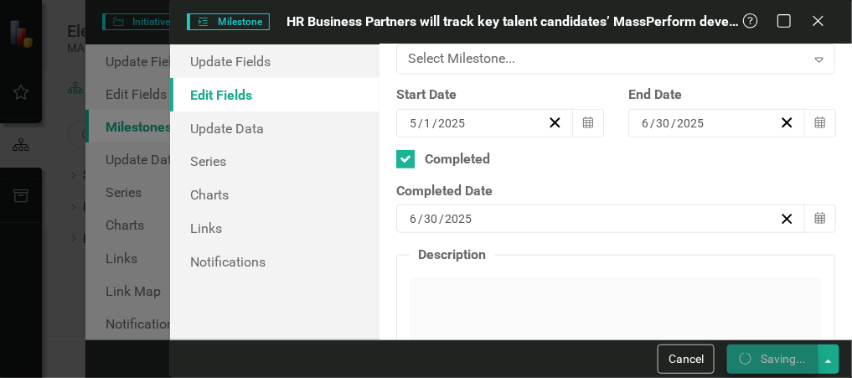
checkbox input "false"
checkbox input "true"
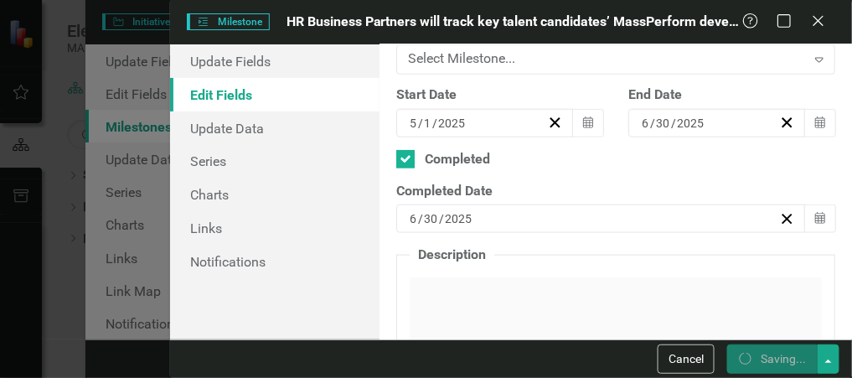
checkbox input "true"
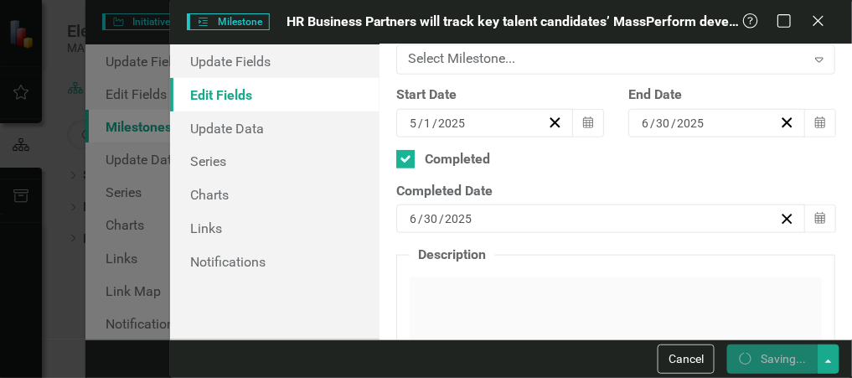
checkbox input "true"
checkbox input "false"
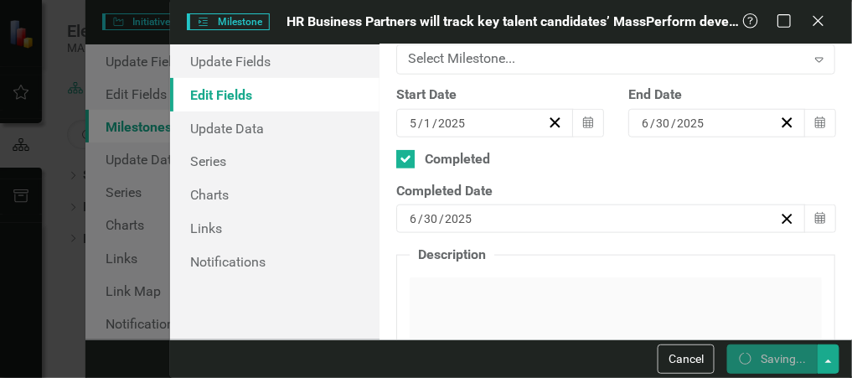
checkbox input "false"
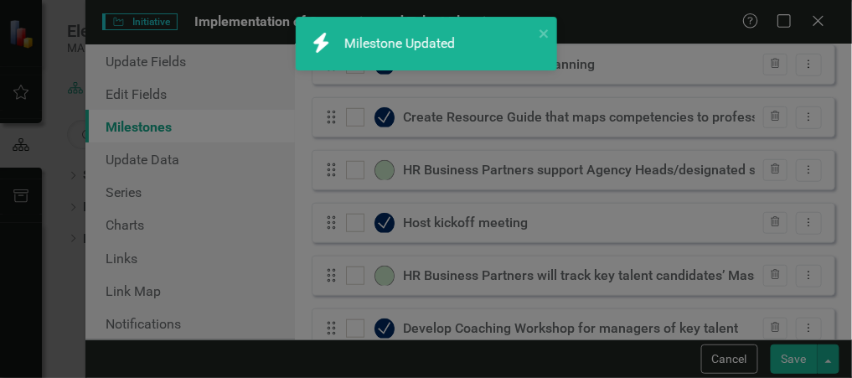
checkbox input "true"
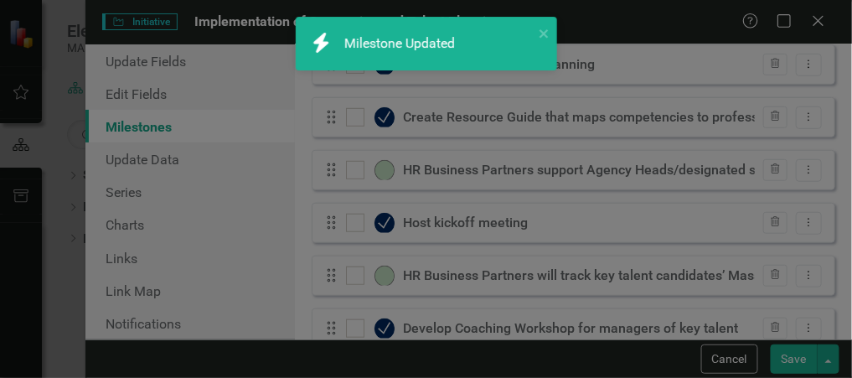
checkbox input "true"
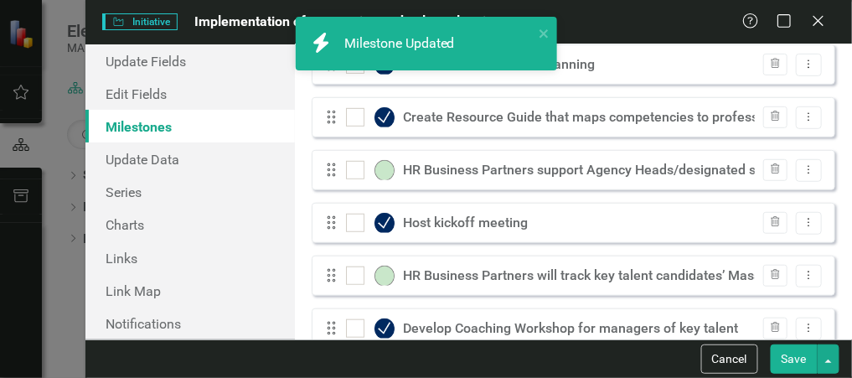
checkbox input "false"
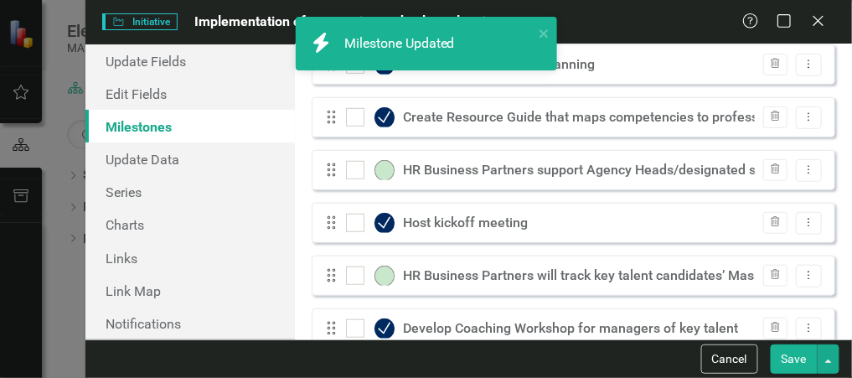
checkbox input "false"
checkbox input "true"
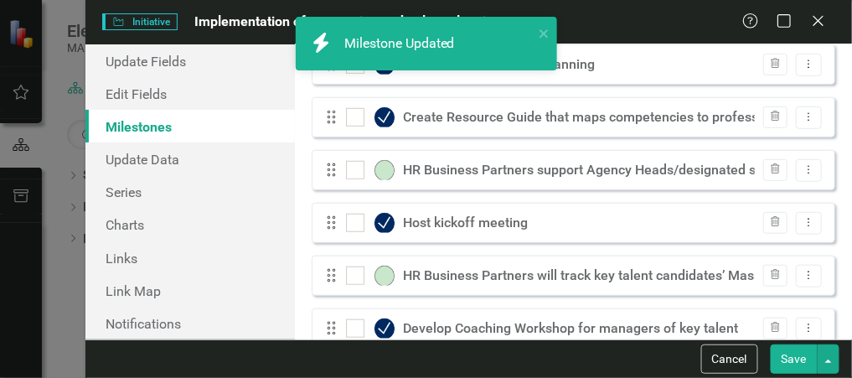
checkbox input "true"
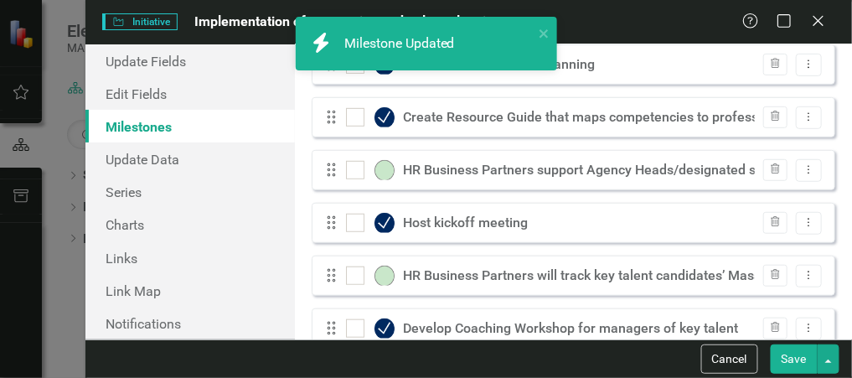
checkbox input "true"
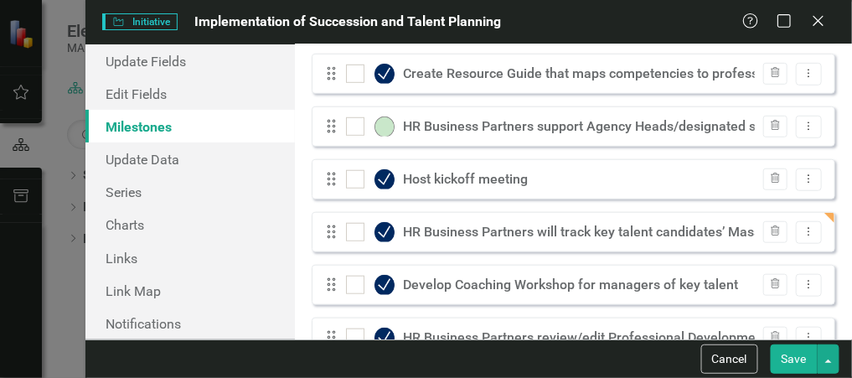
scroll to position [178, 0]
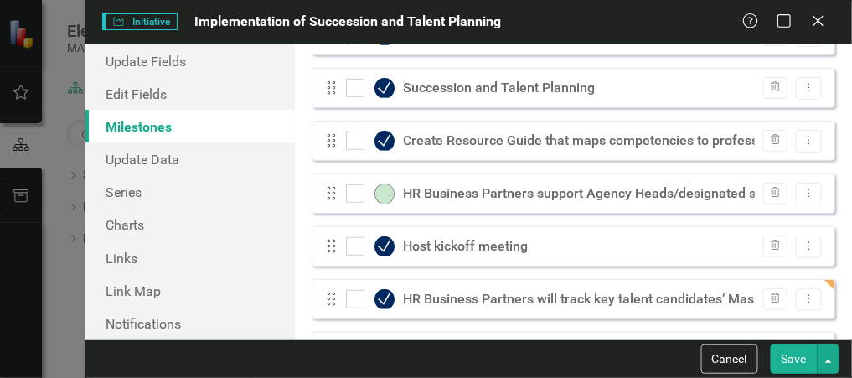
click at [570, 297] on div "HR Business Partners will track key talent candidates’ MassPerform development" at bounding box center [652, 299] width 499 height 19
click at [802, 300] on icon "Dropdown Menu" at bounding box center [809, 298] width 14 height 11
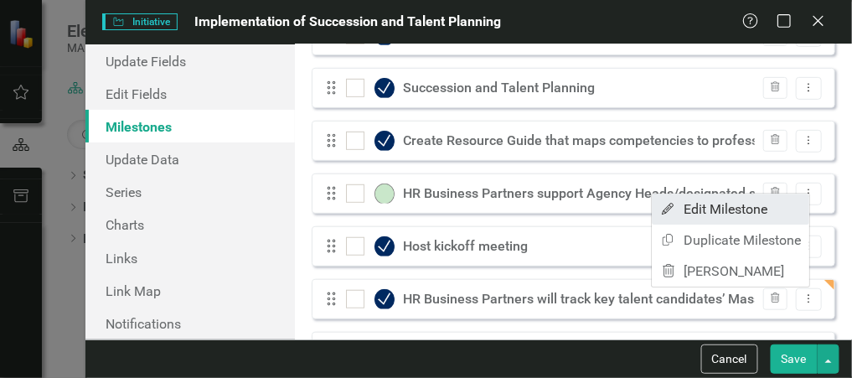
click at [765, 201] on link "Edit Edit Milestone" at bounding box center [731, 209] width 158 height 31
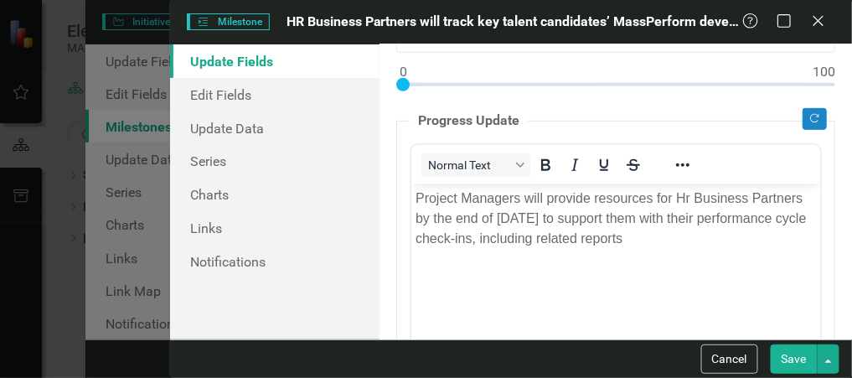
scroll to position [201, 0]
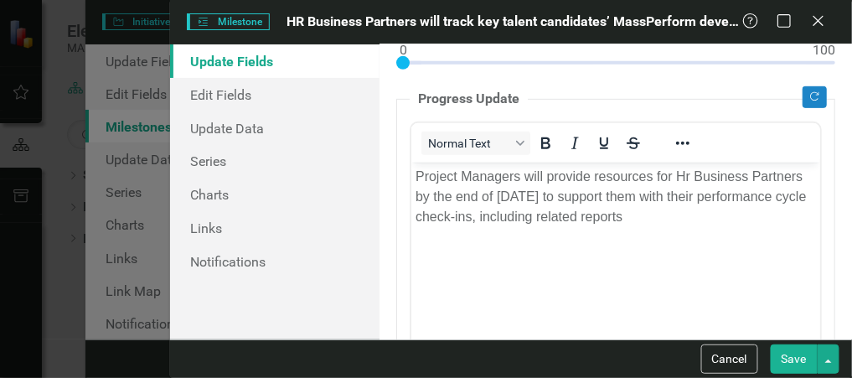
click at [799, 357] on button "Save" at bounding box center [794, 358] width 47 height 29
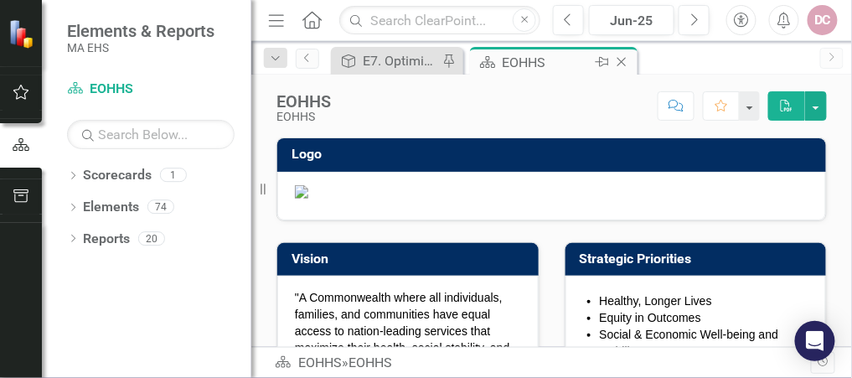
click at [520, 62] on div "EOHHS" at bounding box center [547, 62] width 90 height 21
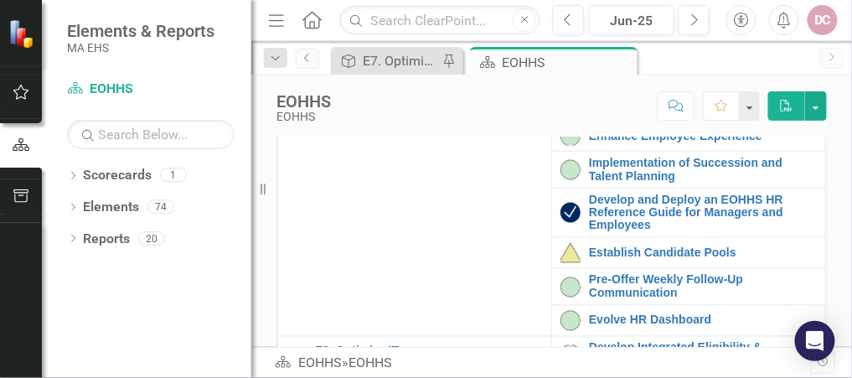
scroll to position [603, 0]
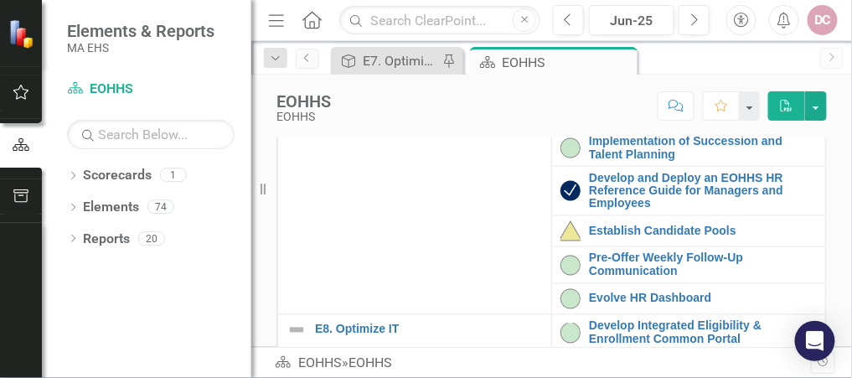
click at [589, 121] on link "Enhance Employee Experience" at bounding box center [703, 114] width 228 height 13
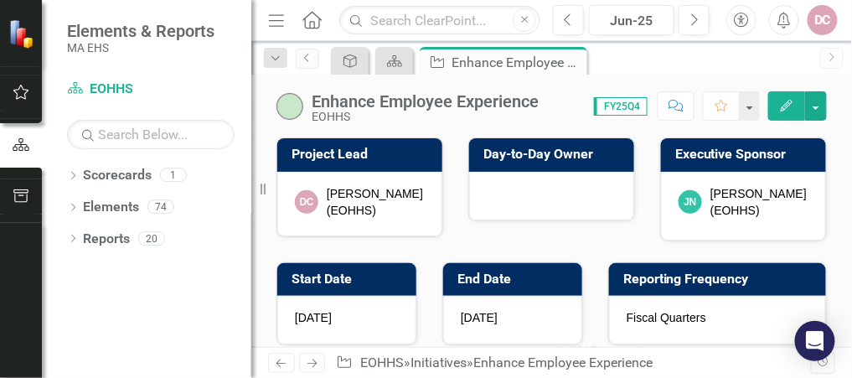
checkbox input "true"
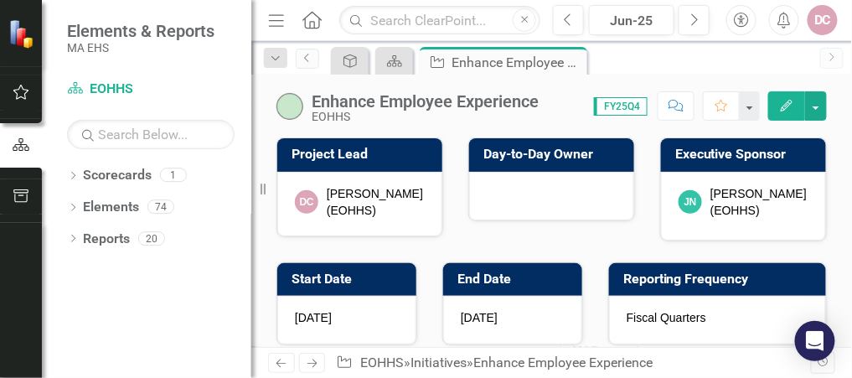
checkbox input "true"
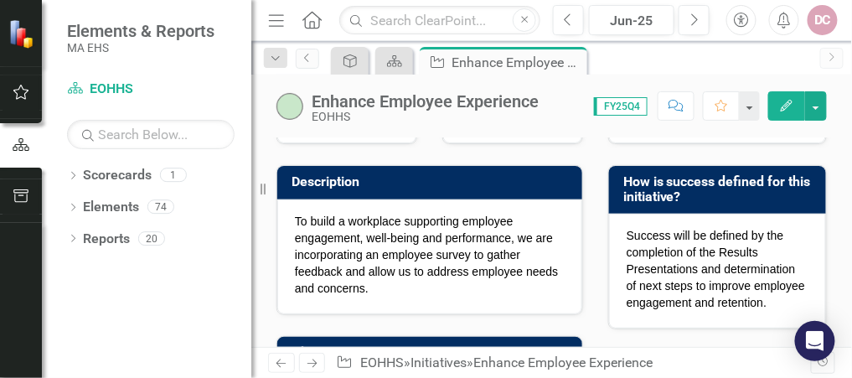
click at [295, 215] on p "To build a workplace supporting employee engagement, well-being and performance…" at bounding box center [430, 255] width 270 height 84
click at [382, 287] on p "To build a workplace supporting employee engagement, well-being and performance…" at bounding box center [430, 255] width 270 height 84
drag, startPoint x: 364, startPoint y: 282, endPoint x: 333, endPoint y: 282, distance: 31.0
click at [333, 282] on p "To build a workplace supporting employee engagement, well-being and performance…" at bounding box center [430, 255] width 270 height 84
click at [370, 275] on p "To build a workplace supporting employee engagement, well-being and performance…" at bounding box center [430, 255] width 270 height 84
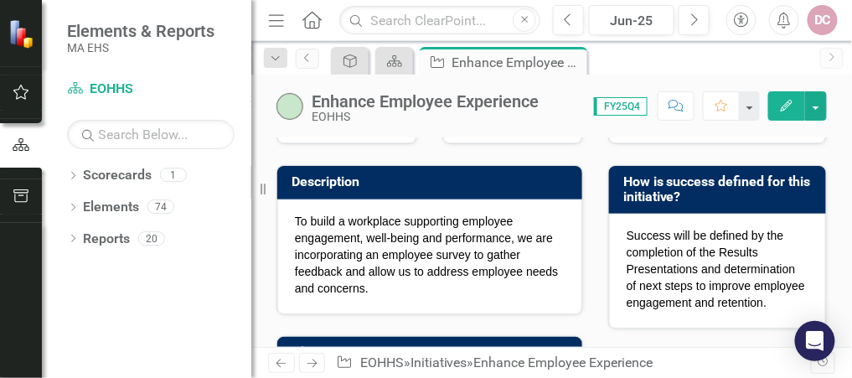
click at [793, 107] on icon "Edit" at bounding box center [786, 106] width 15 height 12
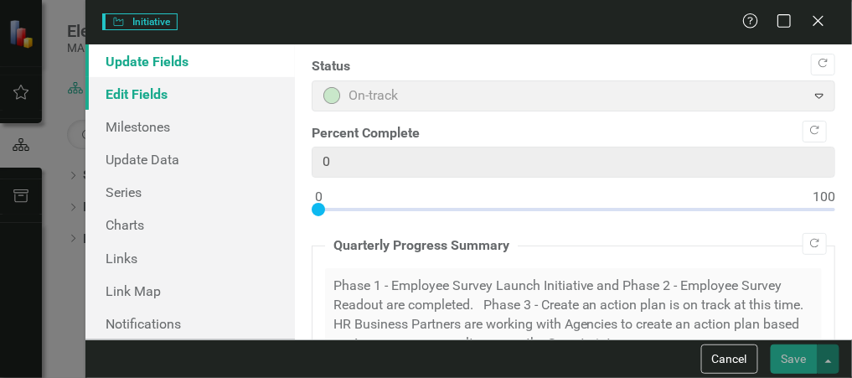
click at [139, 92] on link "Edit Fields" at bounding box center [189, 93] width 209 height 33
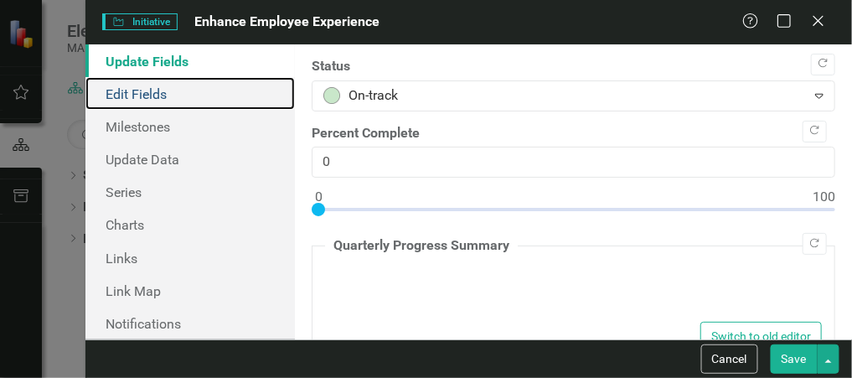
type textarea "<p>Phase 1 - Employee Survey Launch Initiative and Phase 2 - Employee Survey Re…"
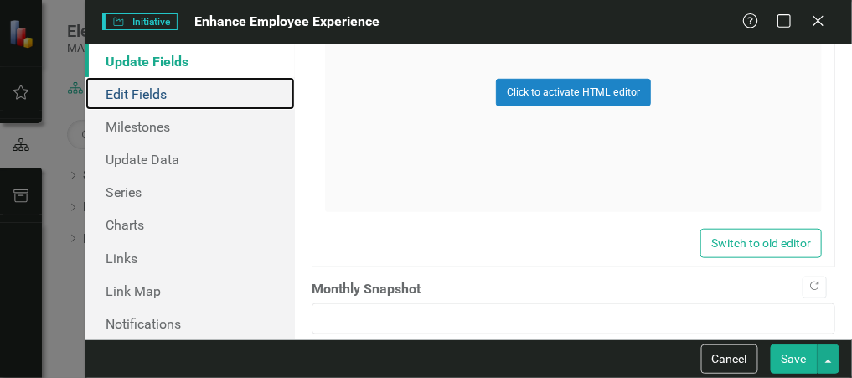
scroll to position [1686, 0]
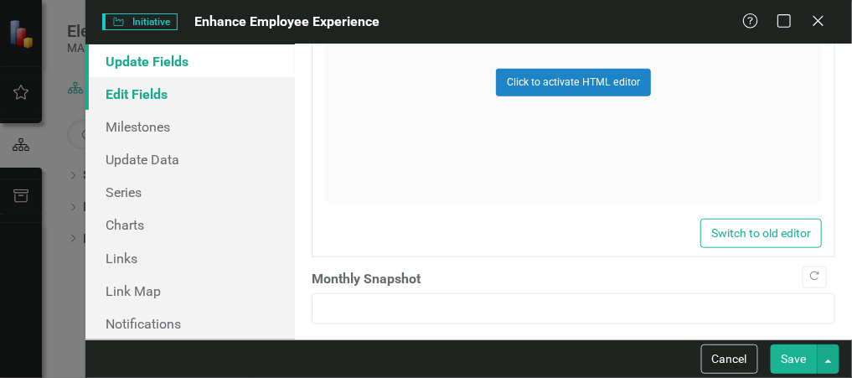
click at [167, 87] on link "Edit Fields" at bounding box center [189, 93] width 209 height 33
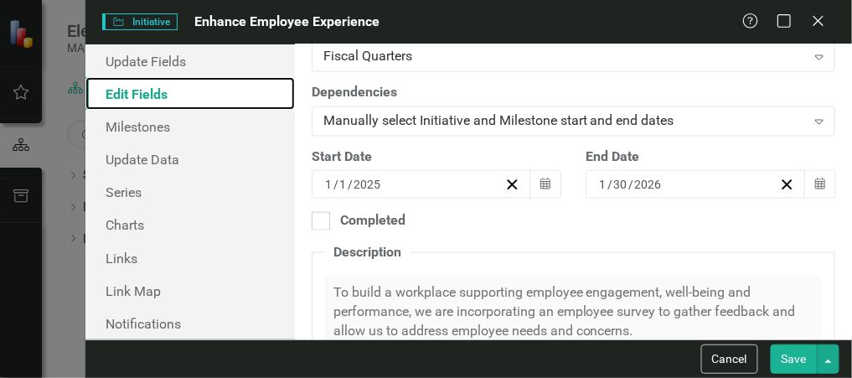
scroll to position [536, 0]
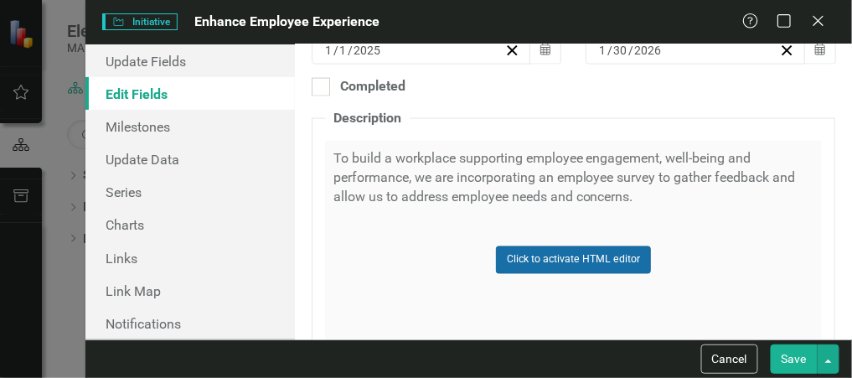
click at [614, 246] on button "Click to activate HTML editor" at bounding box center [573, 259] width 155 height 27
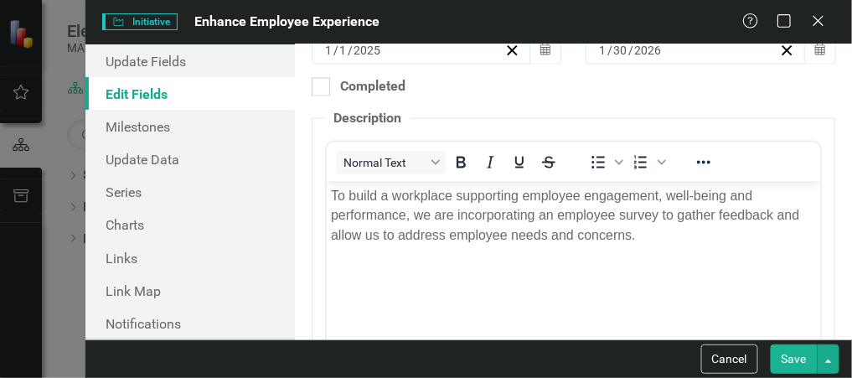
scroll to position [0, 0]
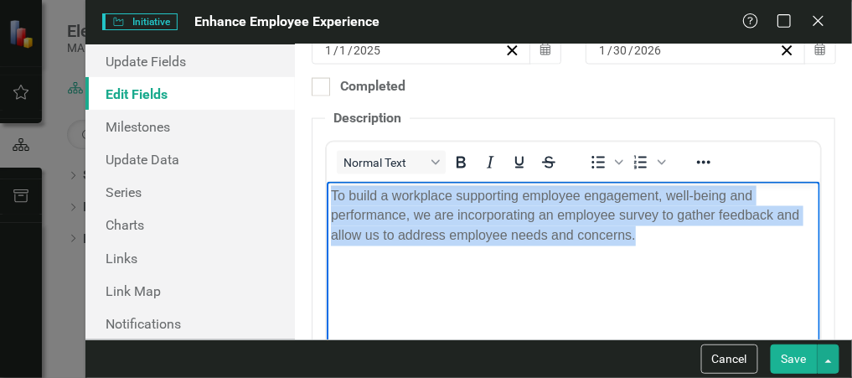
drag, startPoint x: 612, startPoint y: 234, endPoint x: 329, endPoint y: 199, distance: 284.6
click at [330, 199] on p "To build a workplace supporting employee engagement, well-being and performance…" at bounding box center [572, 216] width 485 height 60
copy p "To build a workplace supporting employee engagement, well-being and performance…"
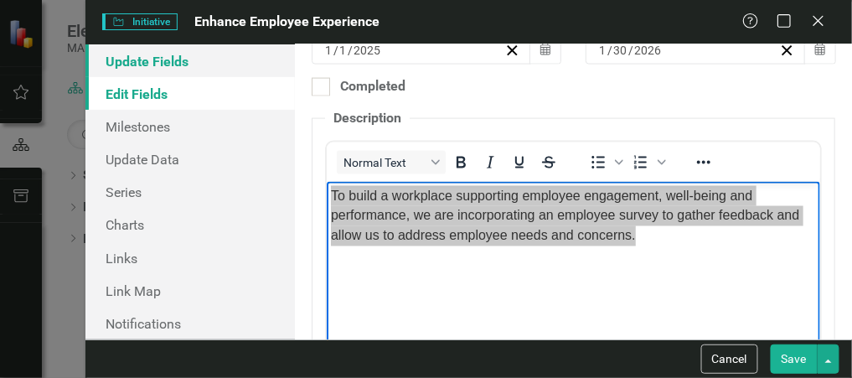
click at [177, 59] on link "Update Fields" at bounding box center [189, 60] width 209 height 33
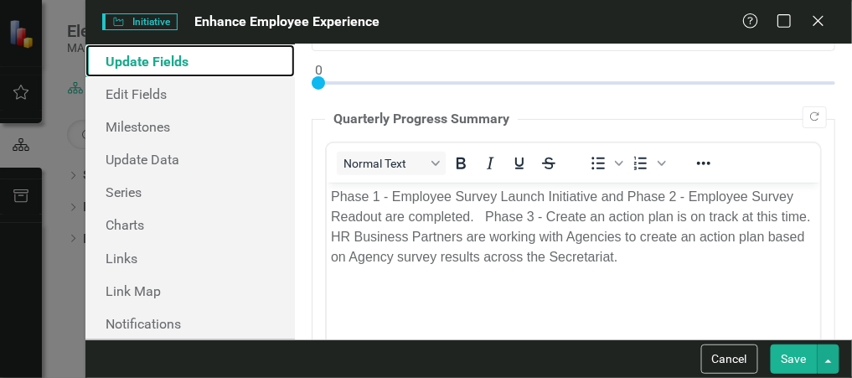
scroll to position [144, 0]
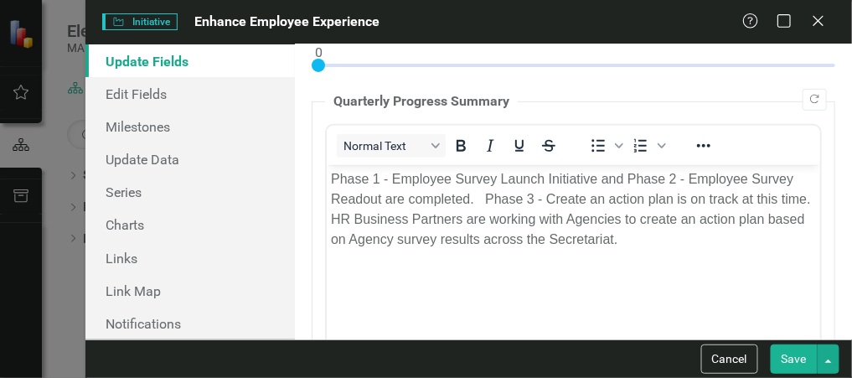
click at [345, 184] on p "Phase 1 - Employee Survey Launch Initiative and Phase 2 - Employee Survey Reado…" at bounding box center [572, 208] width 485 height 80
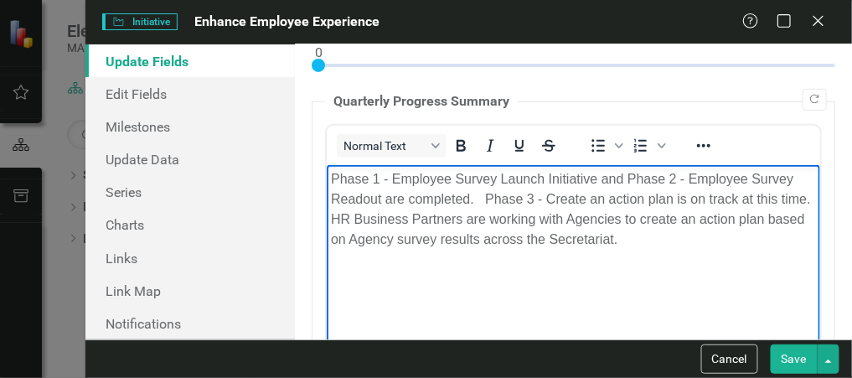
drag, startPoint x: 330, startPoint y: 177, endPoint x: 659, endPoint y: 246, distance: 336.4
click at [659, 246] on p "Phase 1 - Employee Survey Launch Initiative and Phase 2 - Employee Survey Reado…" at bounding box center [572, 208] width 485 height 80
copy p "Phase 1 - Employee Survey Launch Initiative and Phase 2 - Employee Survey Reado…"
drag, startPoint x: 158, startPoint y: 128, endPoint x: 271, endPoint y: 125, distance: 113.2
click at [158, 128] on link "Milestones" at bounding box center [189, 126] width 209 height 33
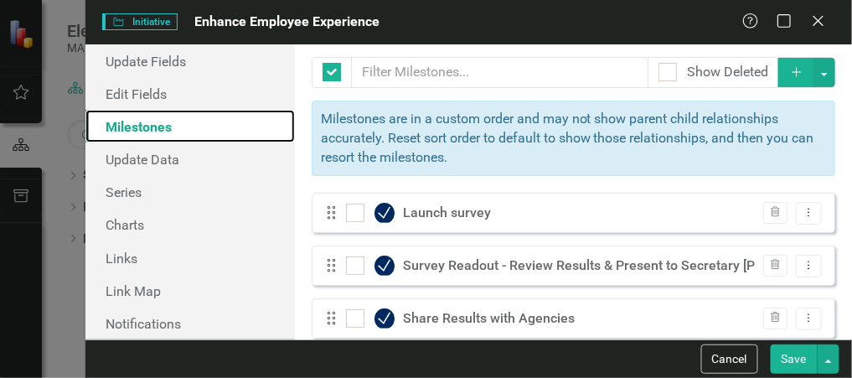
checkbox input "false"
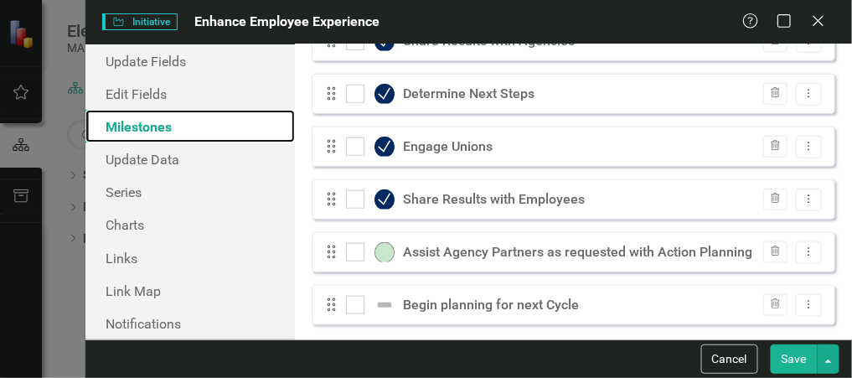
scroll to position [287, 0]
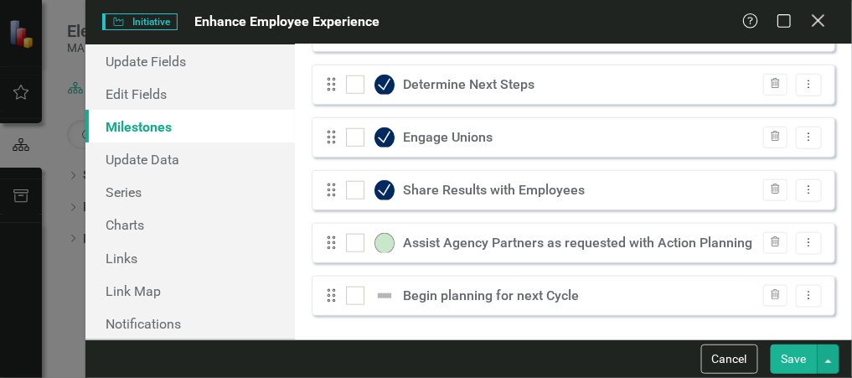
click at [816, 18] on icon at bounding box center [818, 20] width 13 height 13
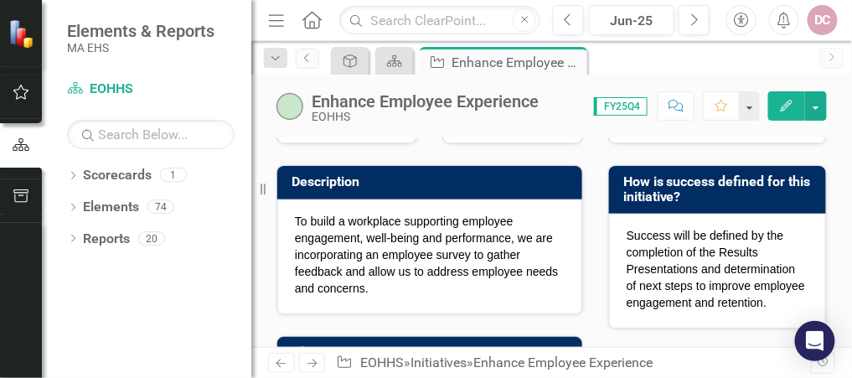
click at [821, 17] on div "DC" at bounding box center [823, 20] width 30 height 30
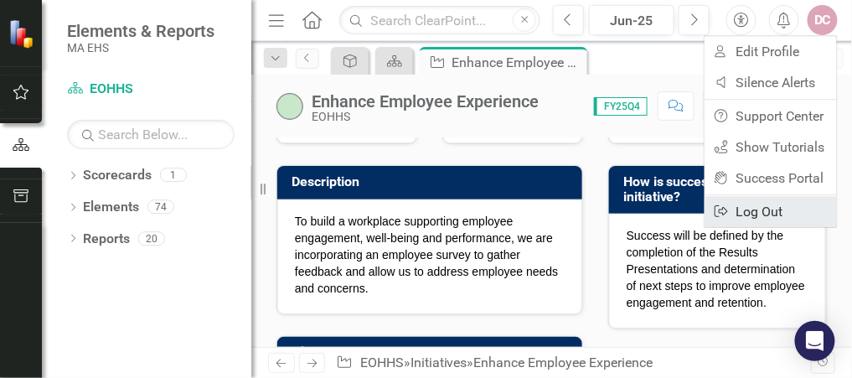
click at [753, 210] on link "Logout Log Out" at bounding box center [771, 211] width 132 height 31
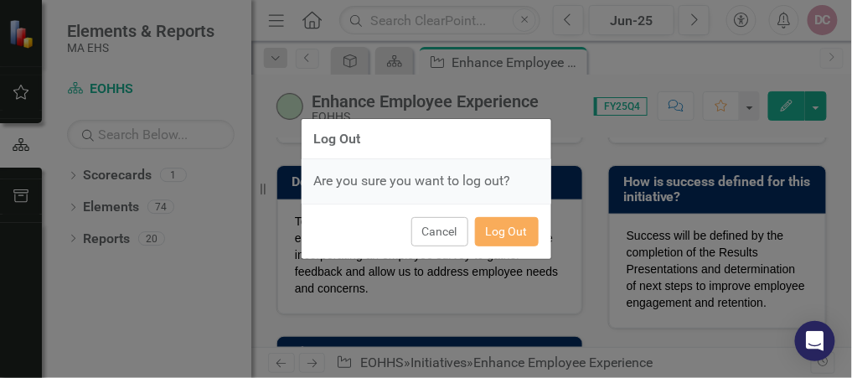
click at [514, 246] on div "Cancel Log Out" at bounding box center [427, 231] width 250 height 55
click at [511, 233] on button "Log Out" at bounding box center [507, 231] width 64 height 29
